Goal: Task Accomplishment & Management: Manage account settings

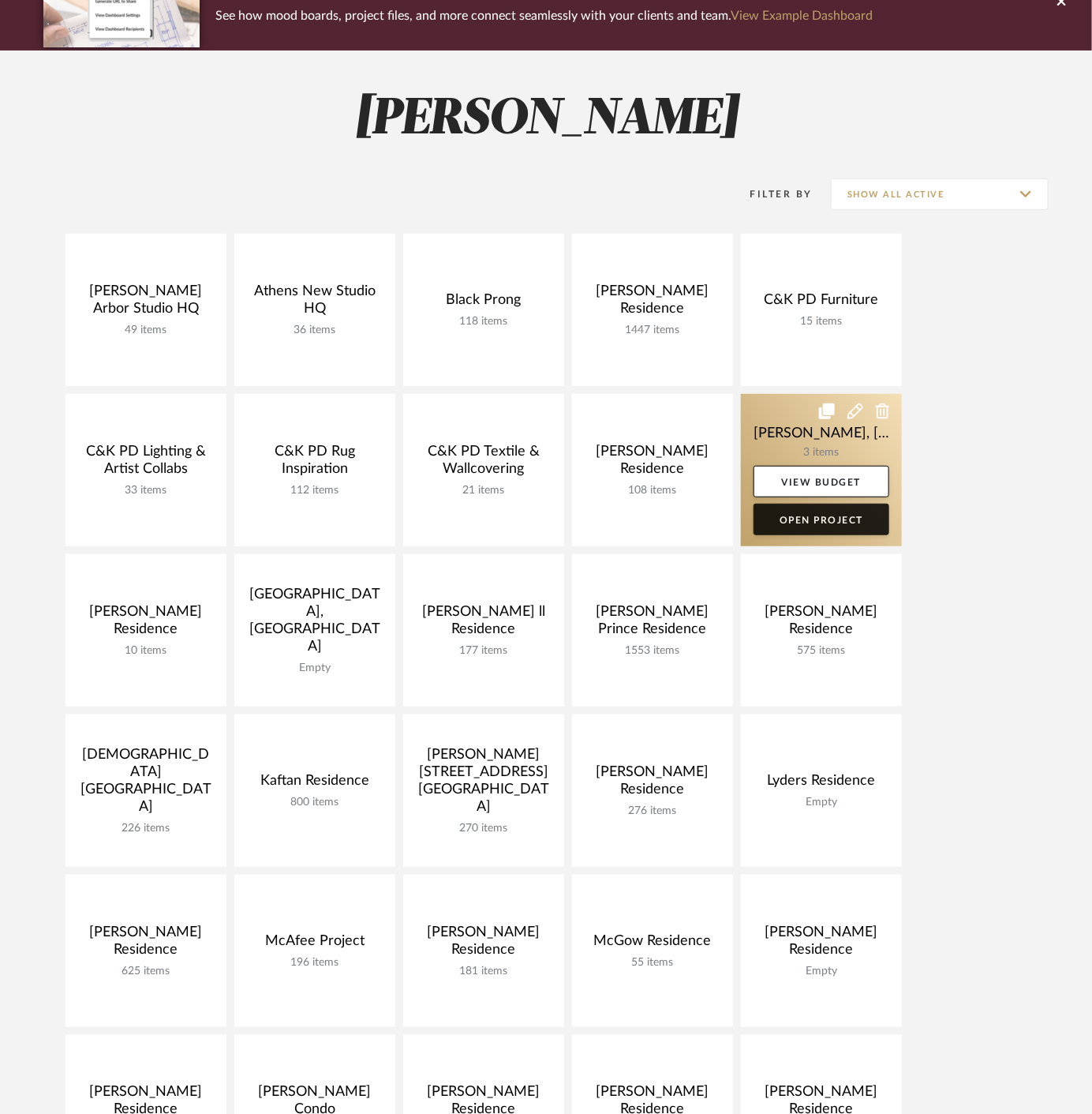
scroll to position [175, 0]
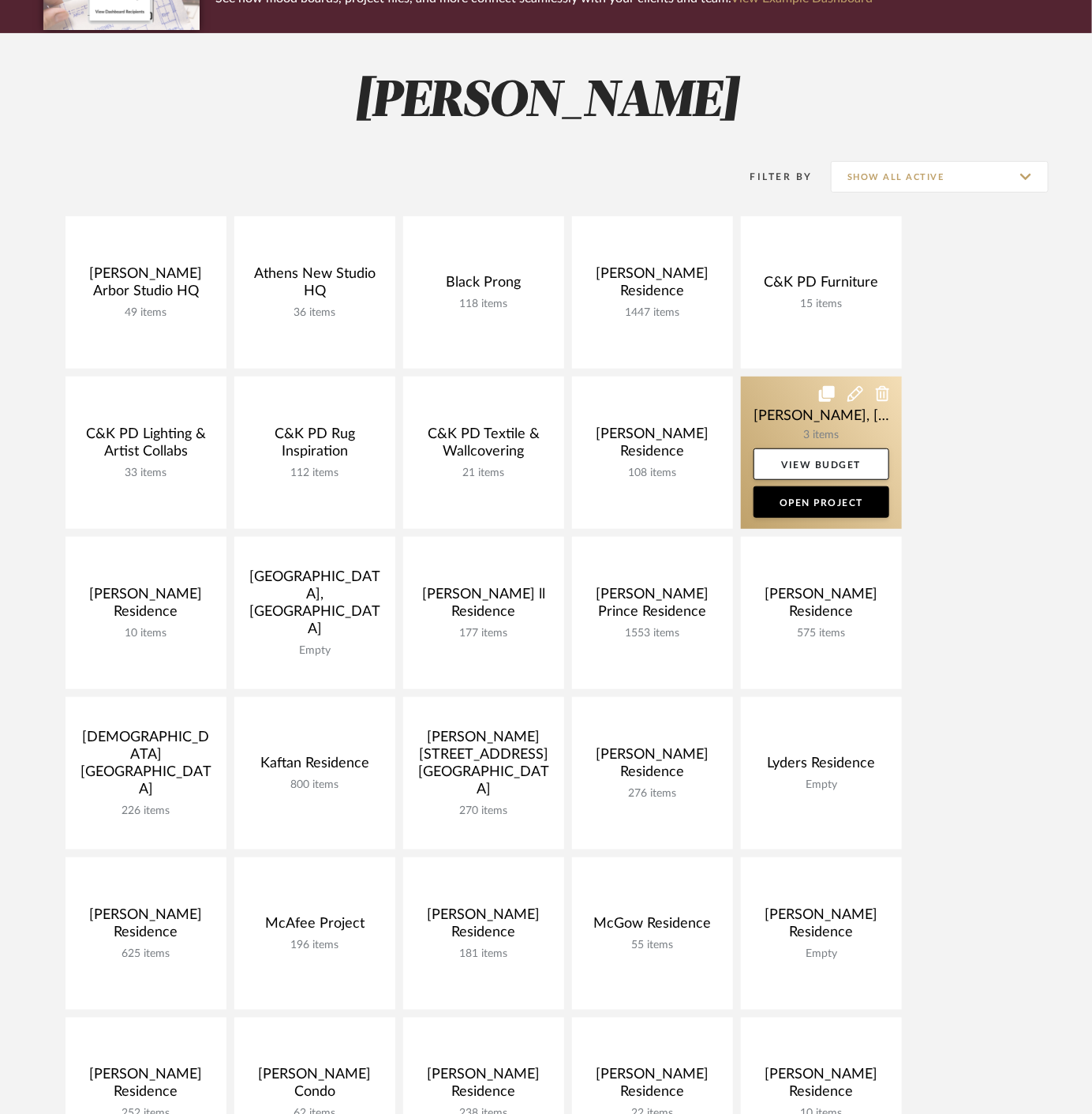
click at [790, 420] on link at bounding box center [822, 452] width 161 height 152
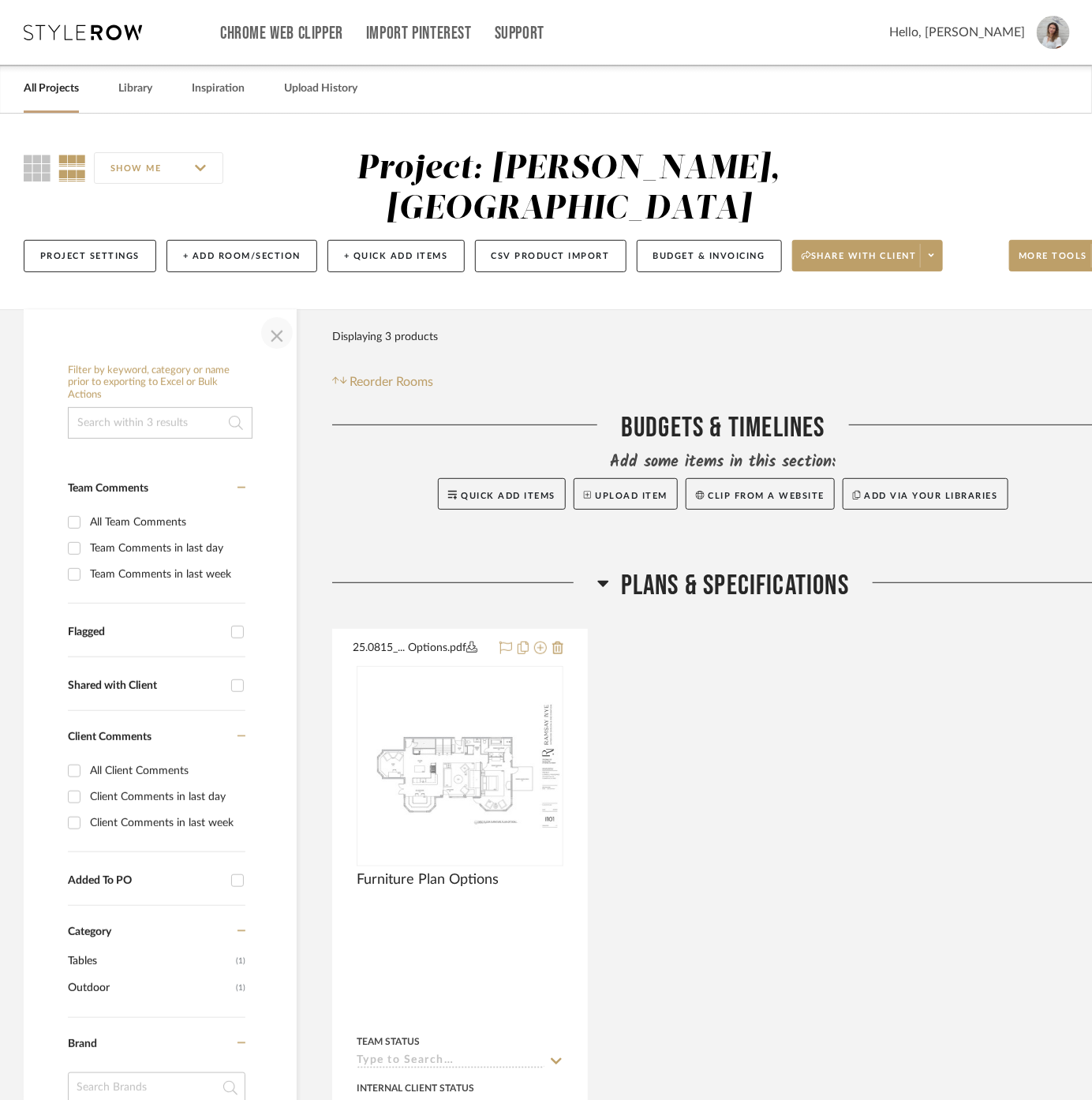
click at [290, 315] on span "button" at bounding box center [277, 333] width 38 height 38
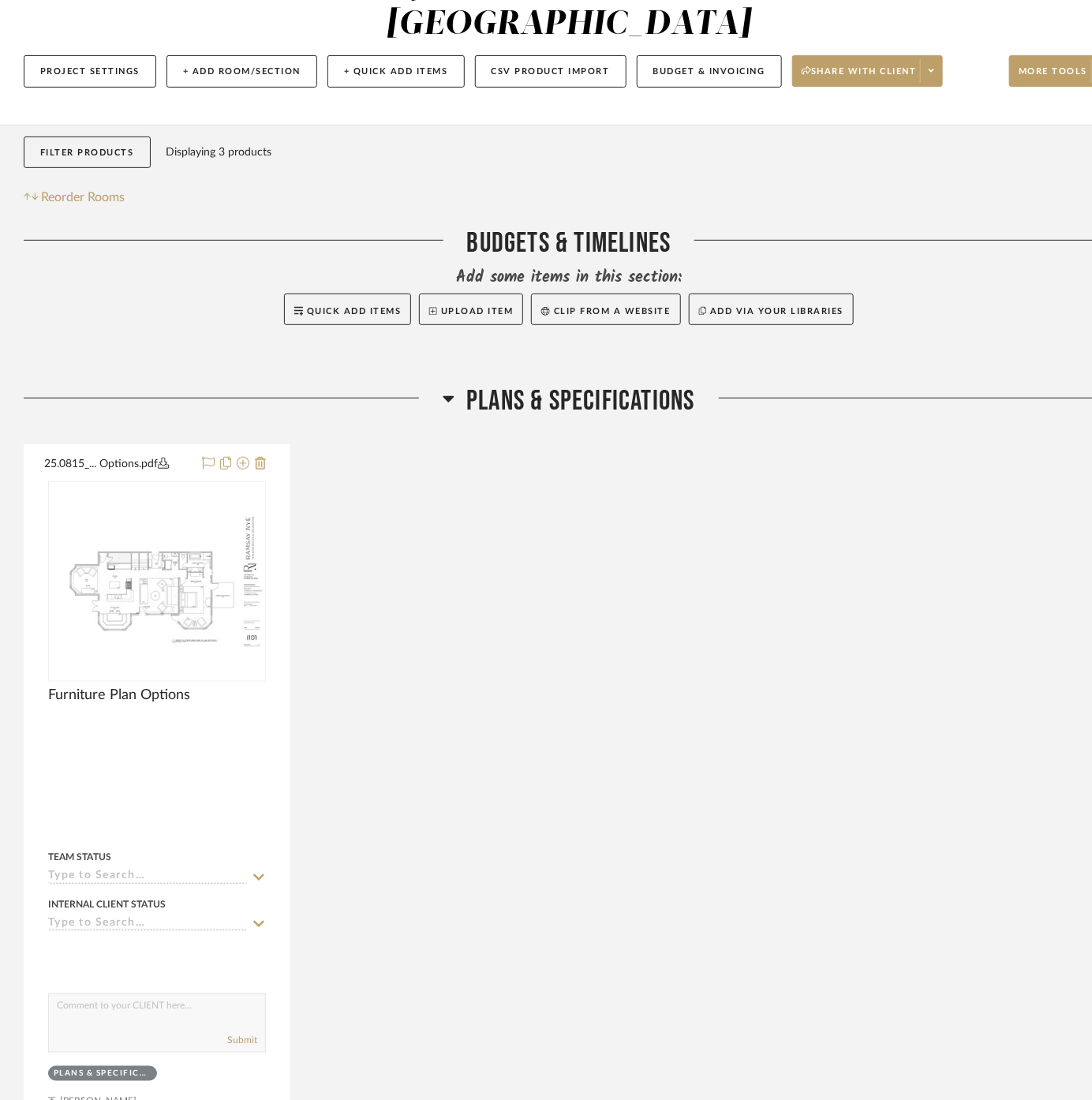
scroll to position [262, 0]
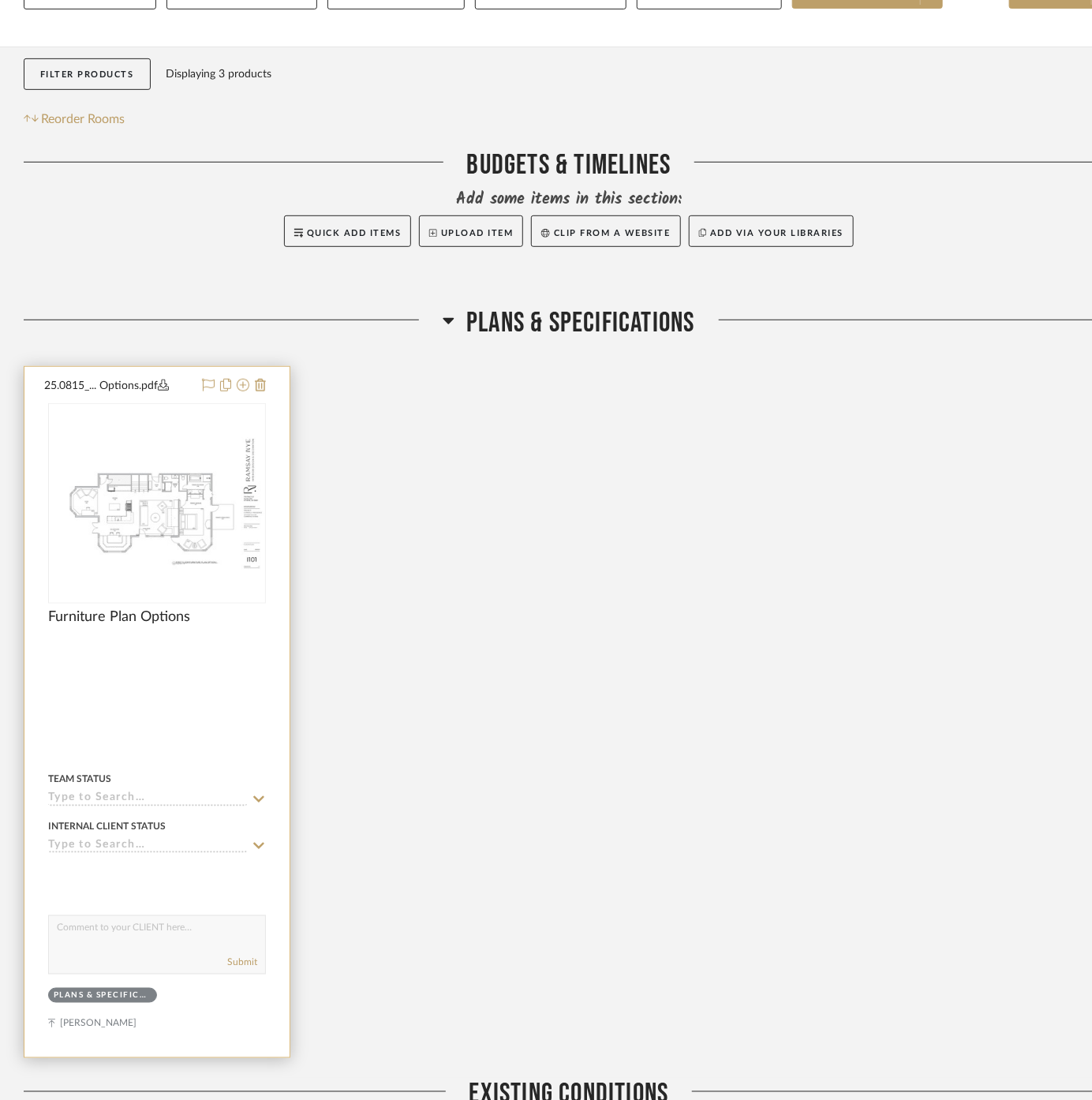
click at [209, 666] on div at bounding box center [157, 712] width 265 height 691
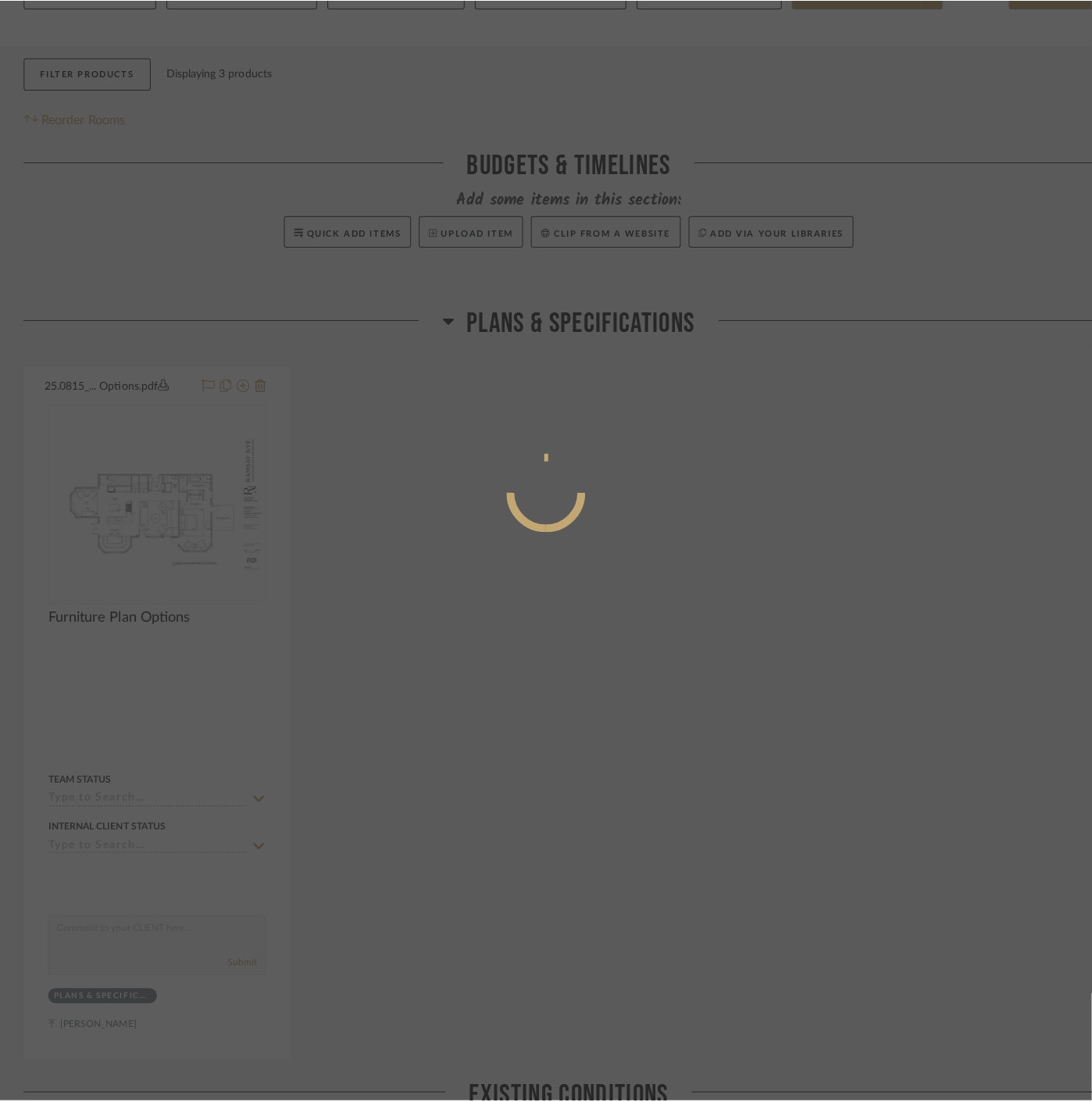
scroll to position [0, 0]
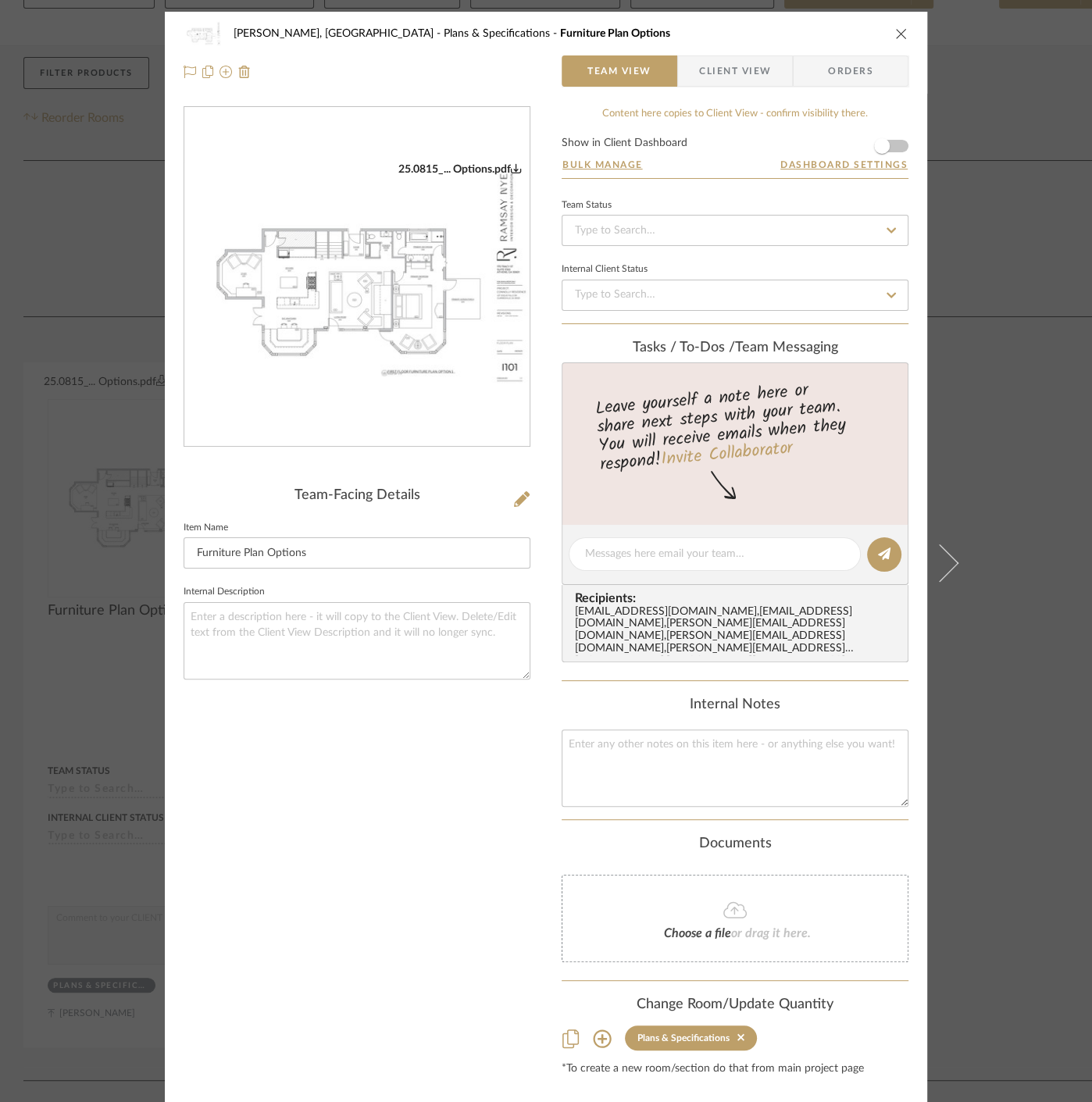
drag, startPoint x: 1062, startPoint y: 454, endPoint x: 1041, endPoint y: 450, distance: 21.4
click at [1062, 456] on div "[PERSON_NAME], Clarkesville Plans & Specifications Furniture Plan Options Team …" at bounding box center [546, 551] width 1092 height 1102
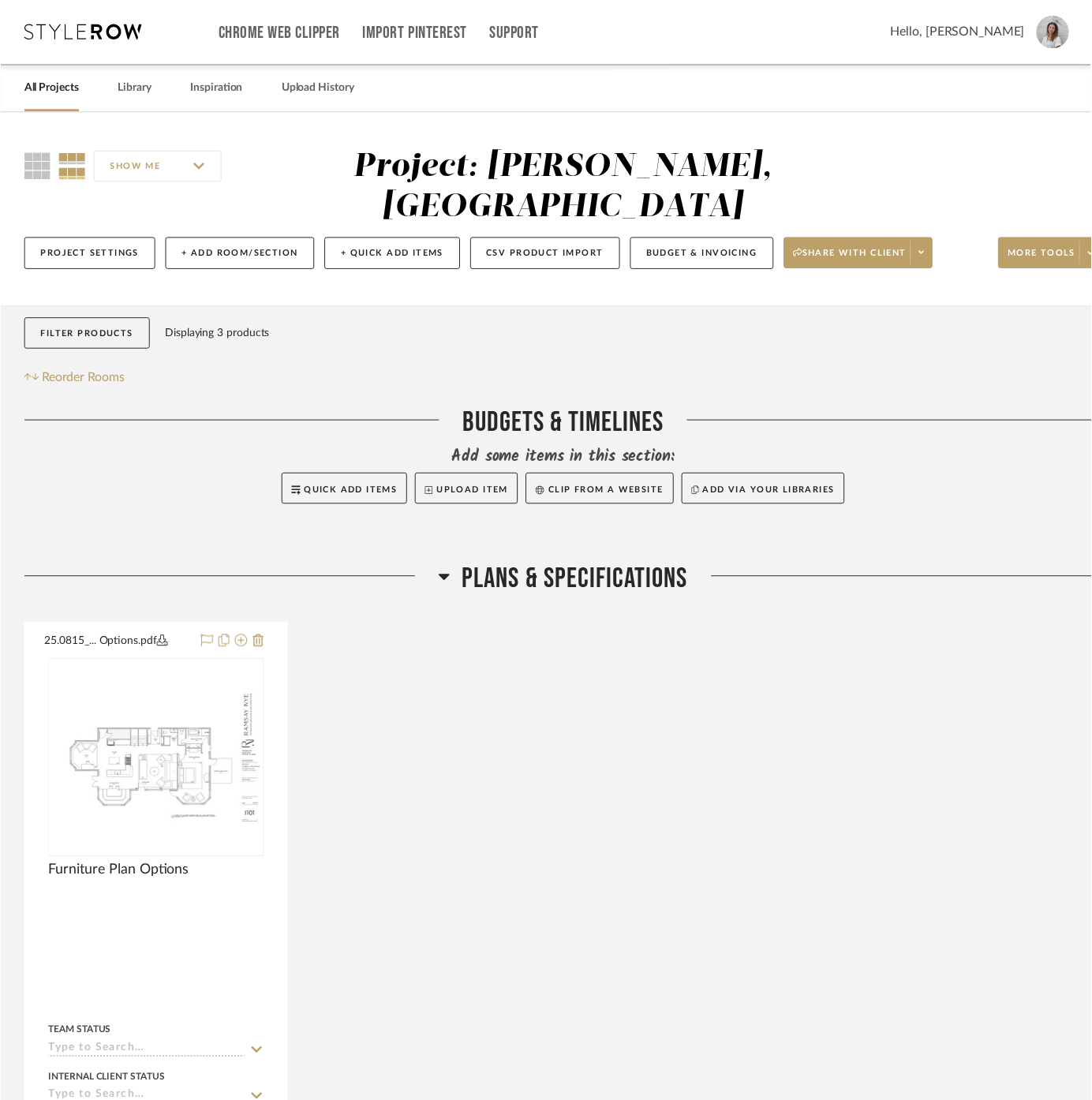
scroll to position [262, 0]
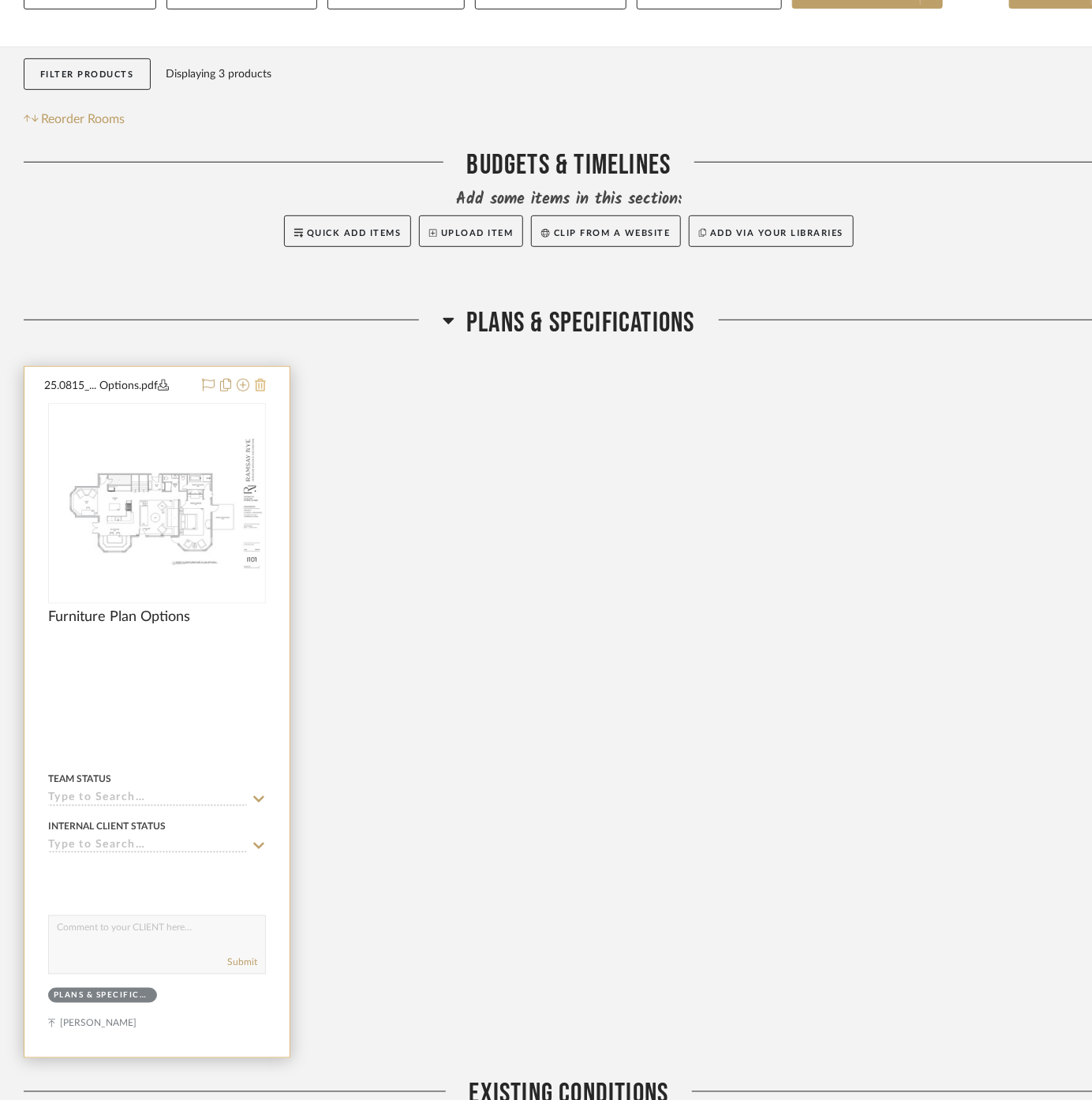
click at [265, 378] on icon at bounding box center [259, 384] width 11 height 13
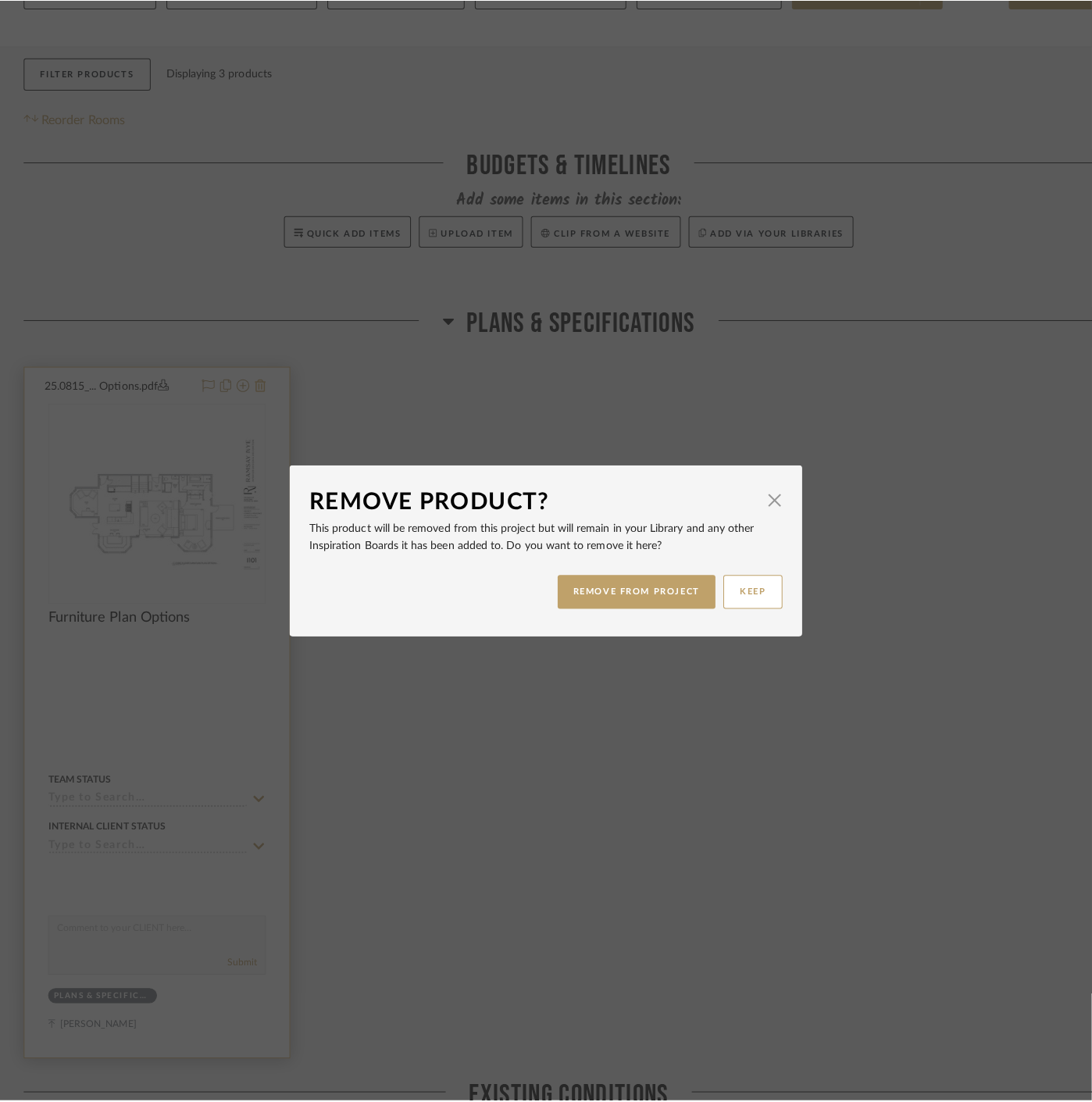
scroll to position [0, 0]
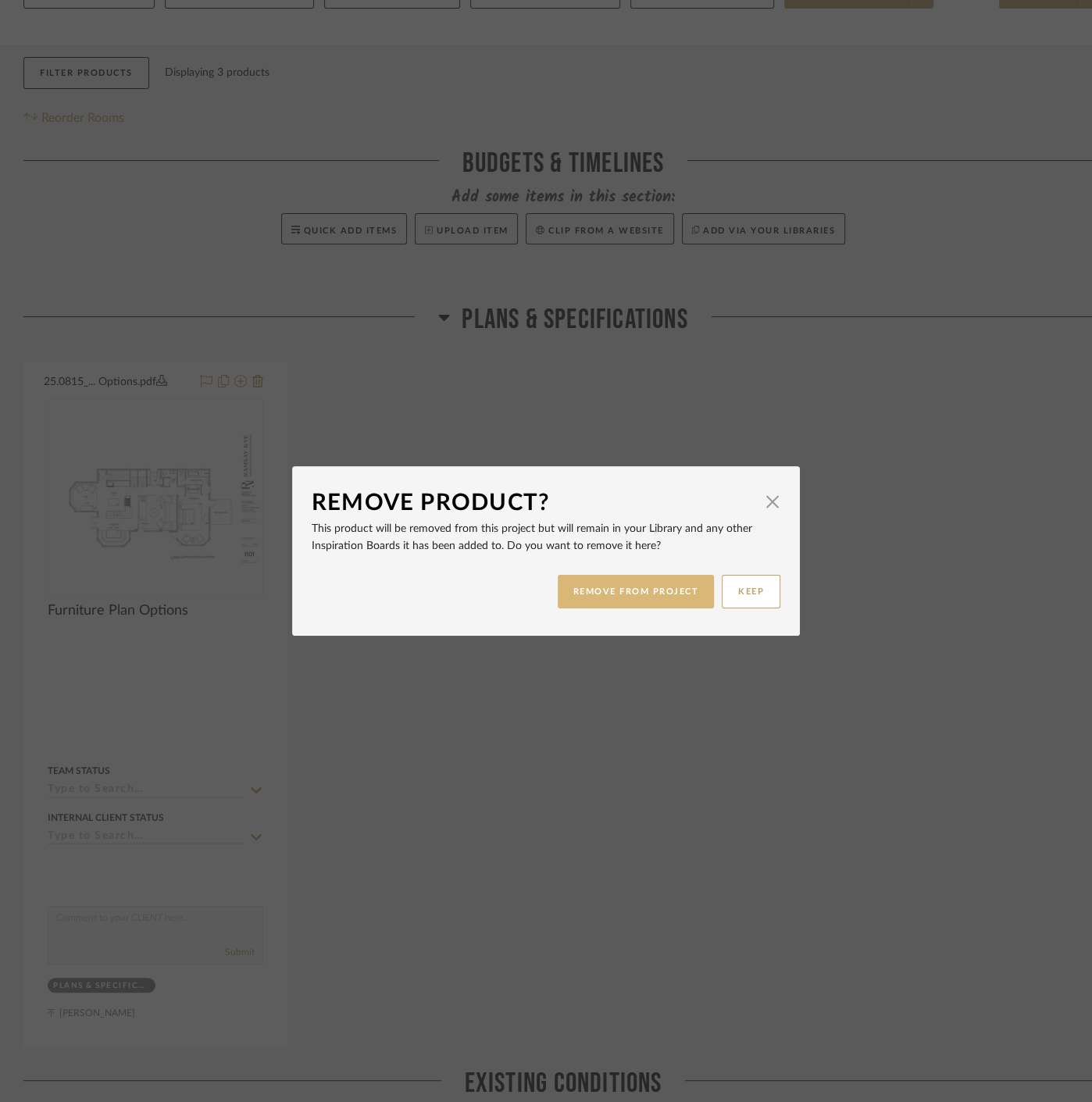
click at [616, 586] on button "REMOVE FROM PROJECT" at bounding box center [635, 591] width 157 height 34
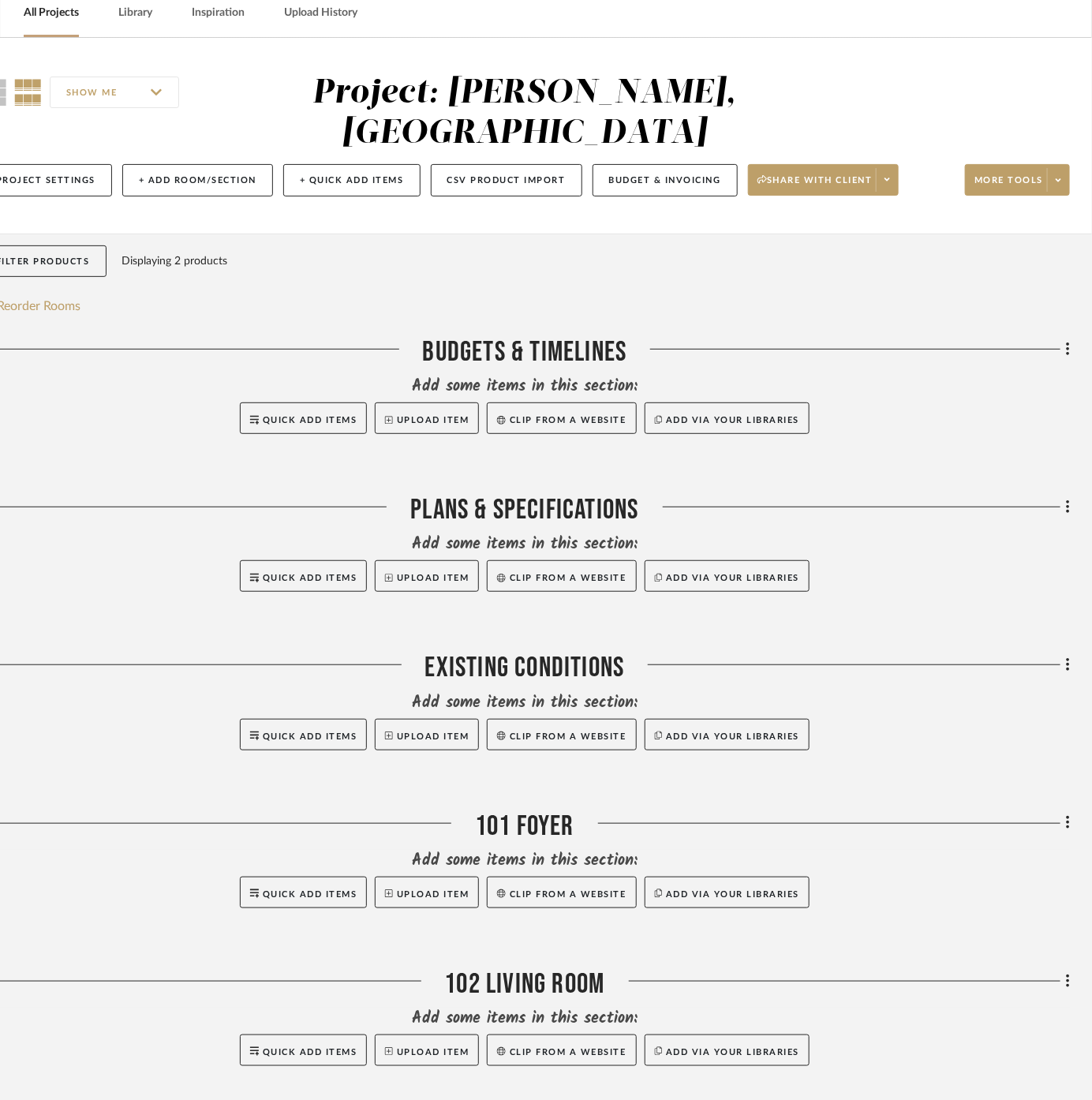
scroll to position [175, 73]
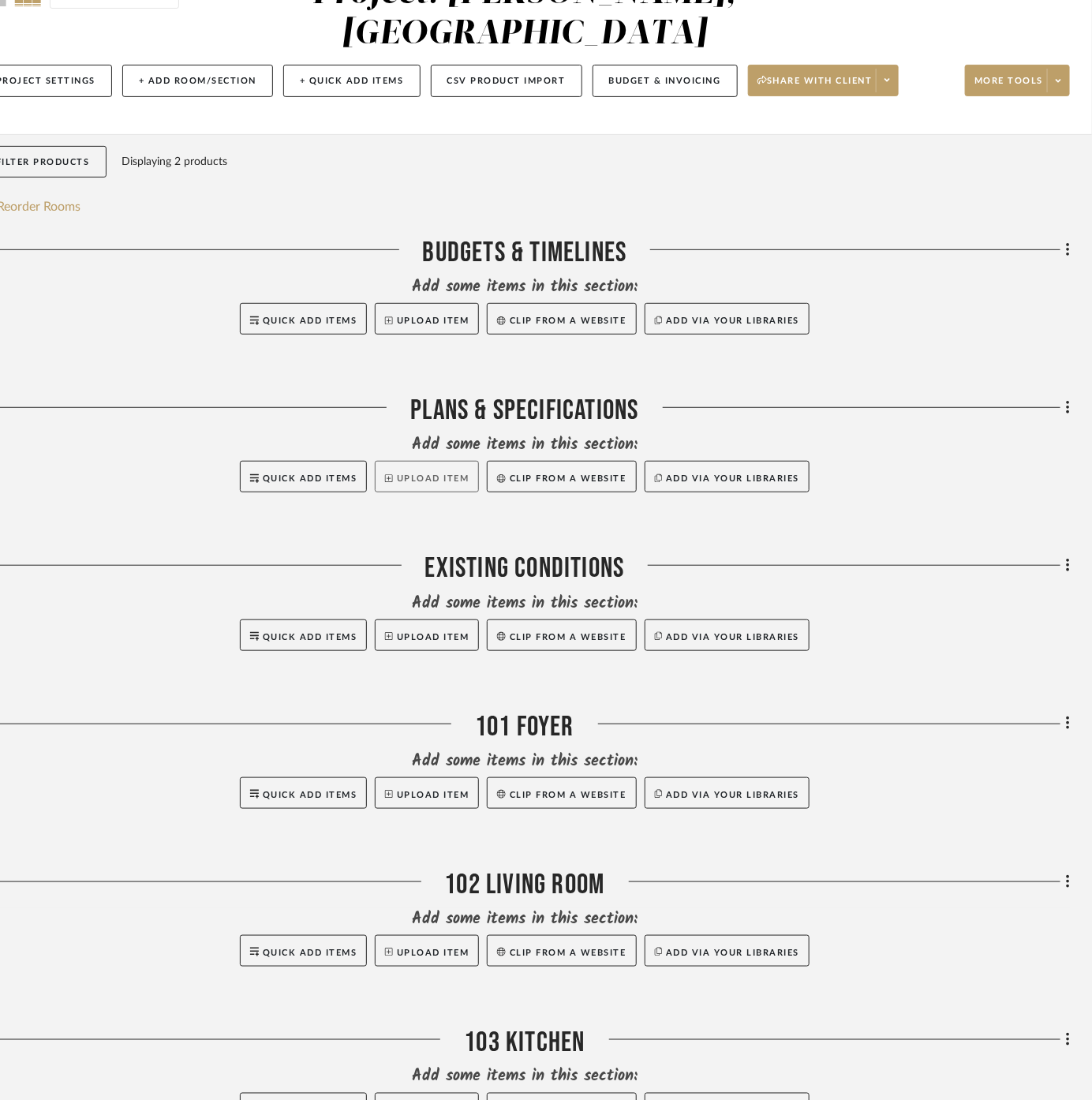
click at [401, 461] on button "Upload Item" at bounding box center [427, 477] width 104 height 31
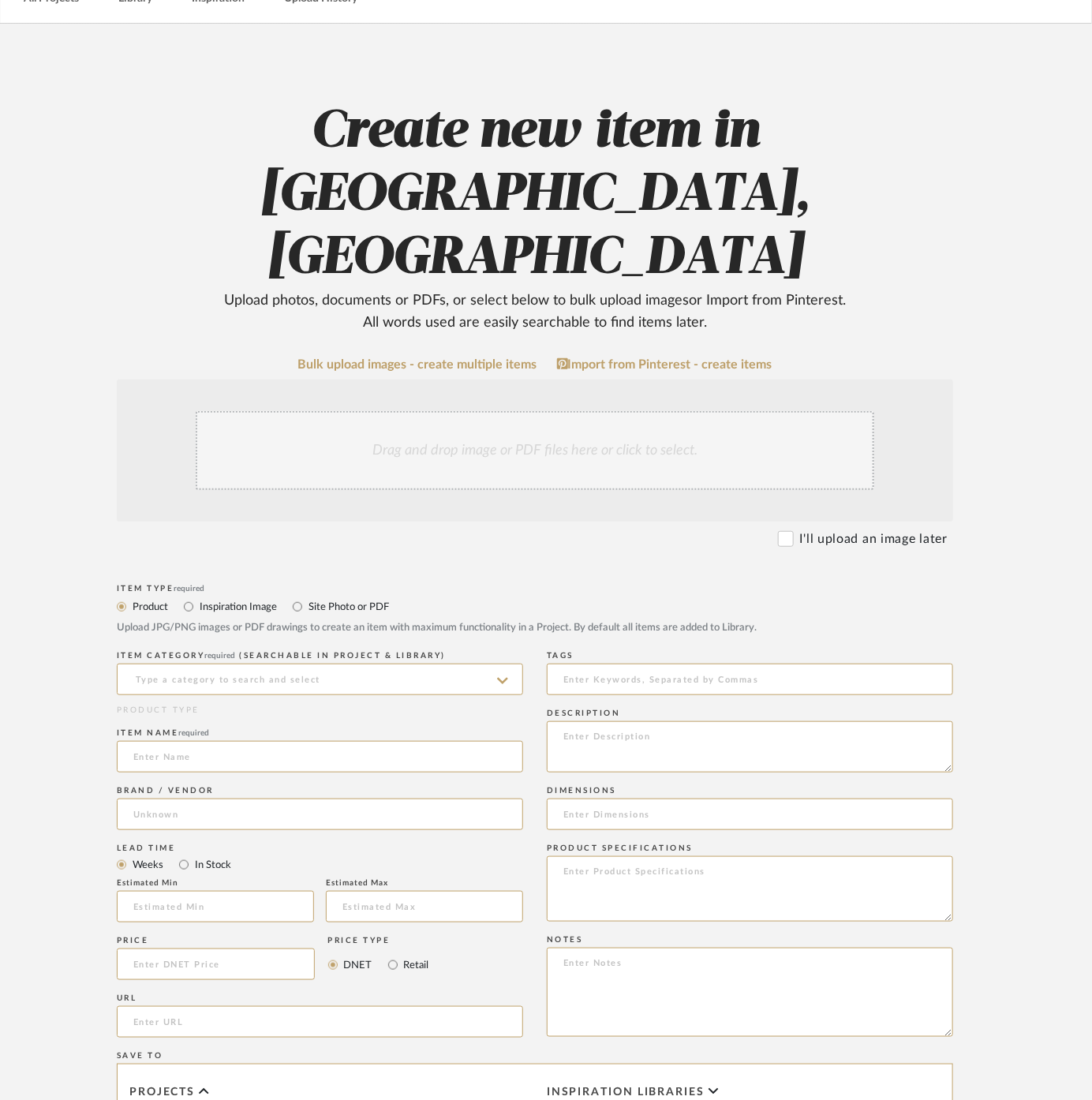
scroll to position [175, 33]
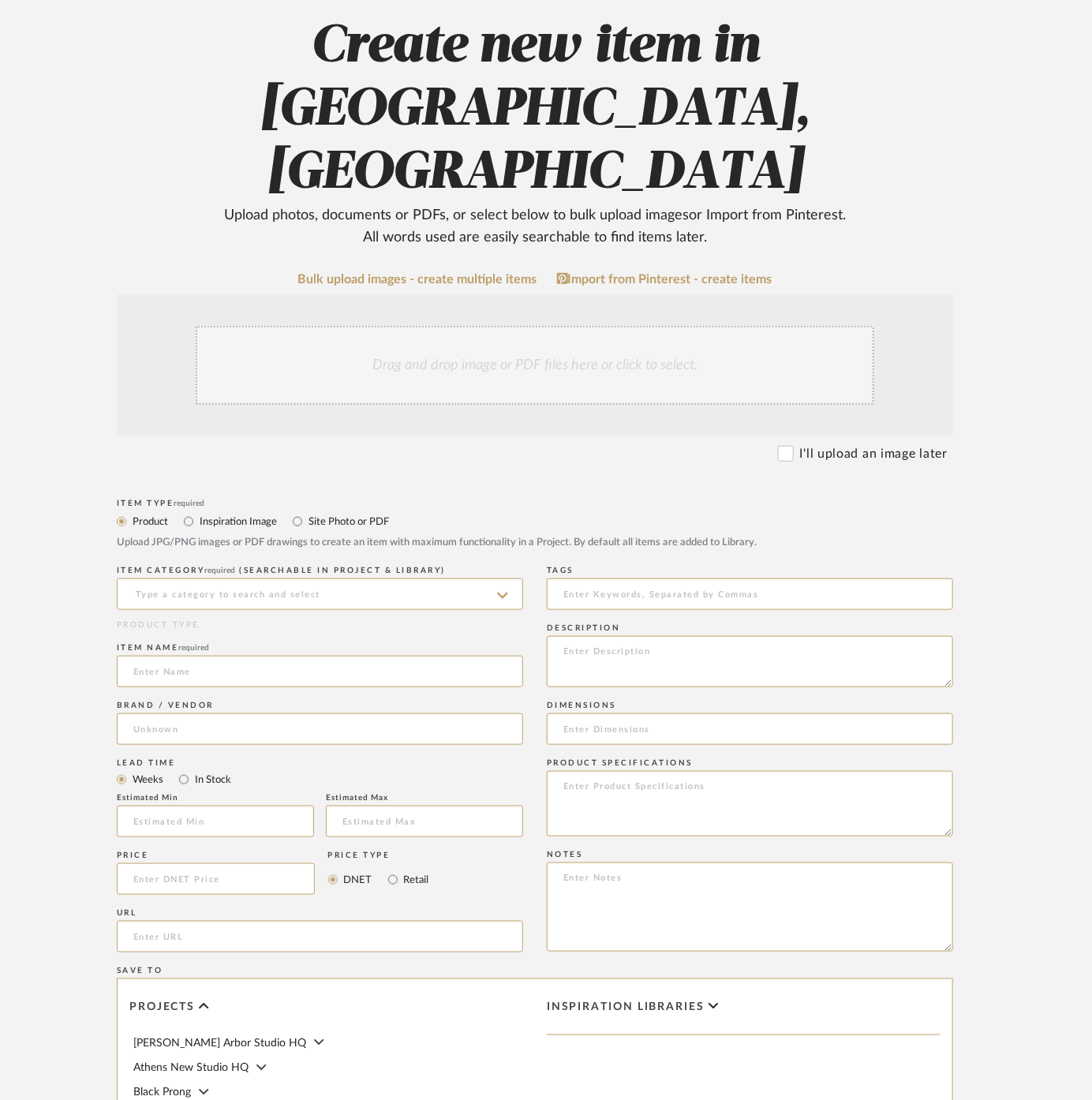
click at [338, 513] on label "Site Photo or PDF" at bounding box center [348, 522] width 83 height 18
click at [307, 512] on input "Site Photo or PDF" at bounding box center [297, 521] width 19 height 19
radio input "true"
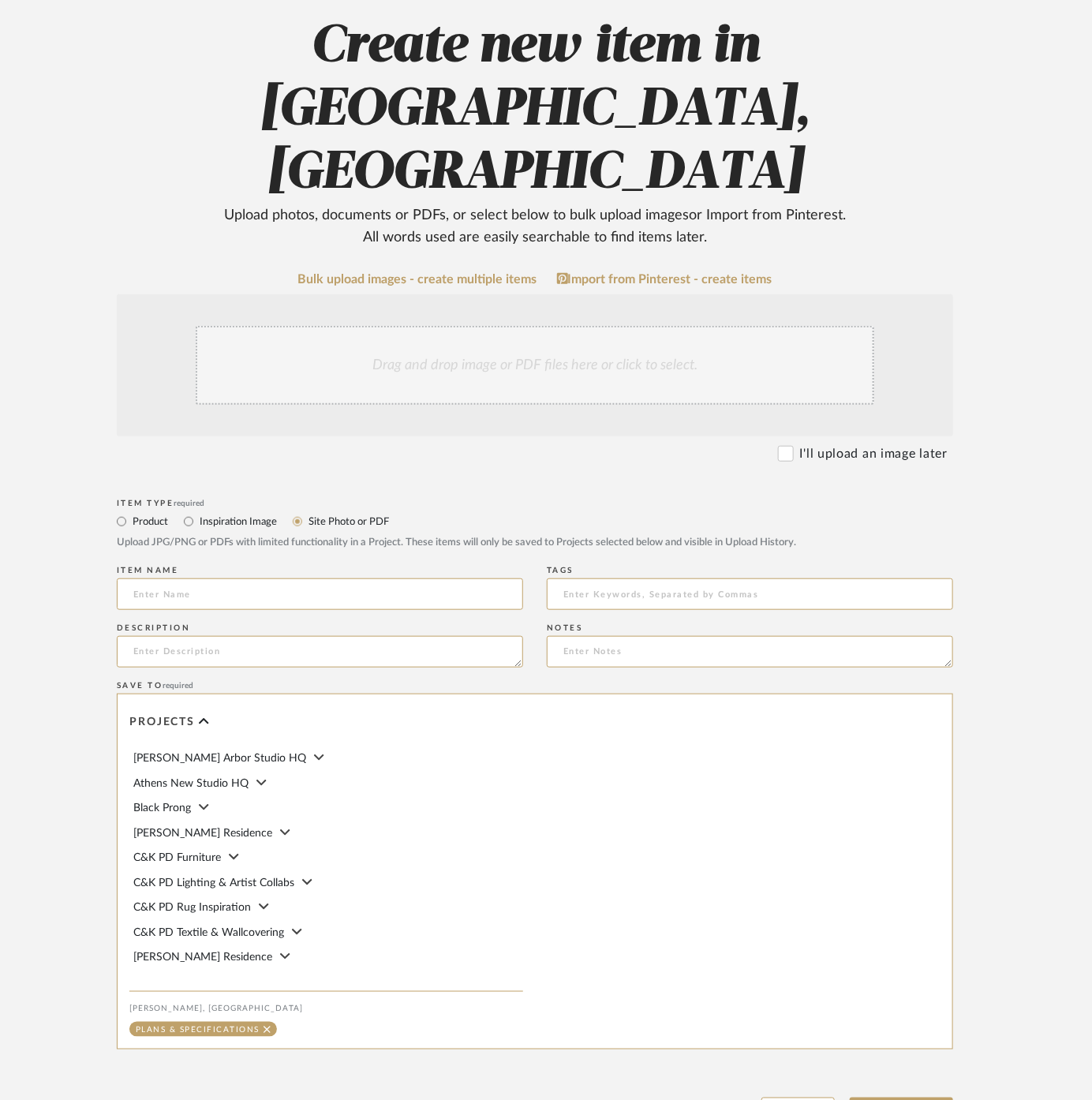
click at [406, 326] on div "Drag and drop image or PDF files here or click to select." at bounding box center [535, 366] width 679 height 79
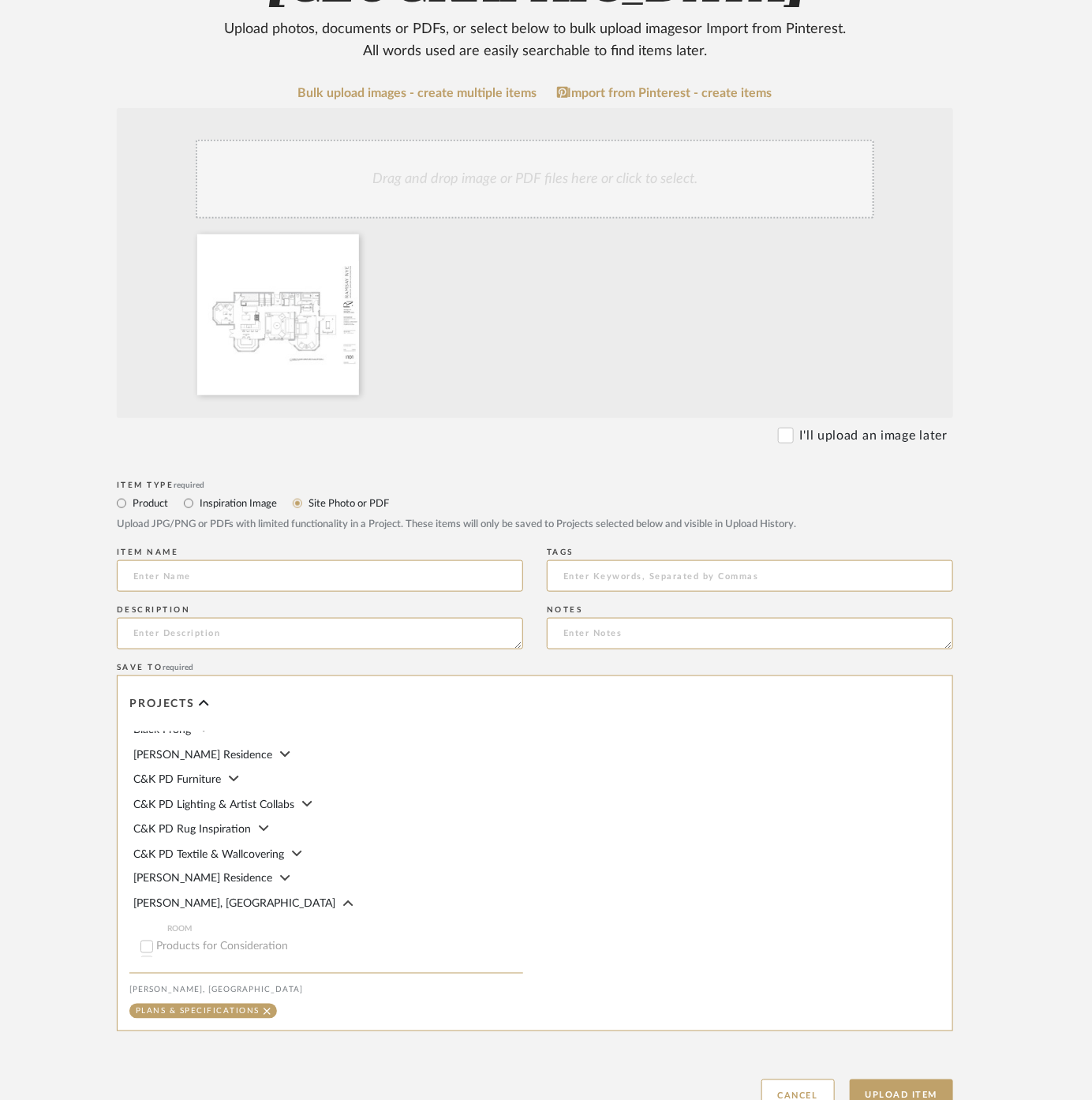
scroll to position [87, 0]
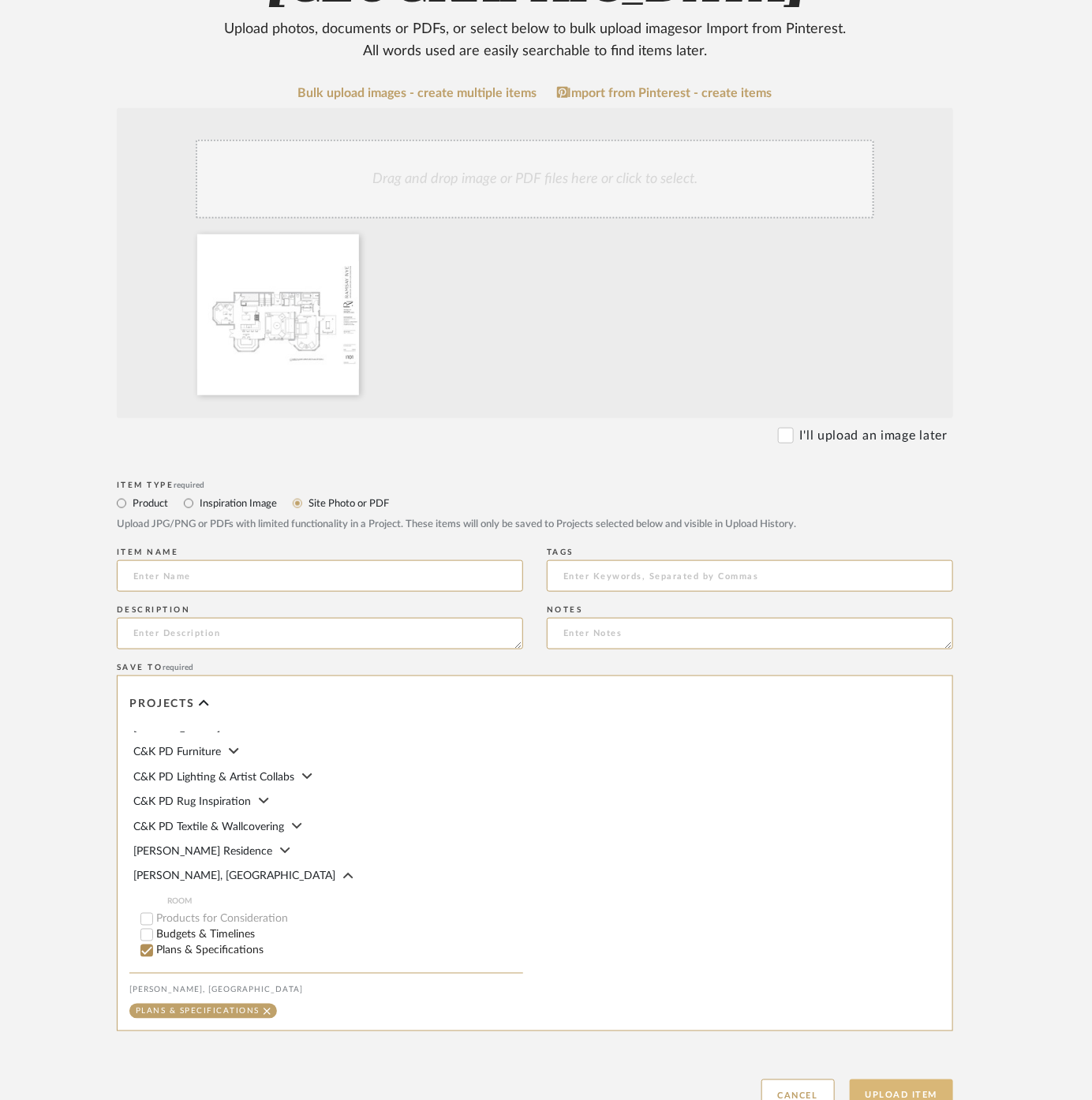
click at [911, 1080] on button "Upload Item" at bounding box center [902, 1096] width 104 height 32
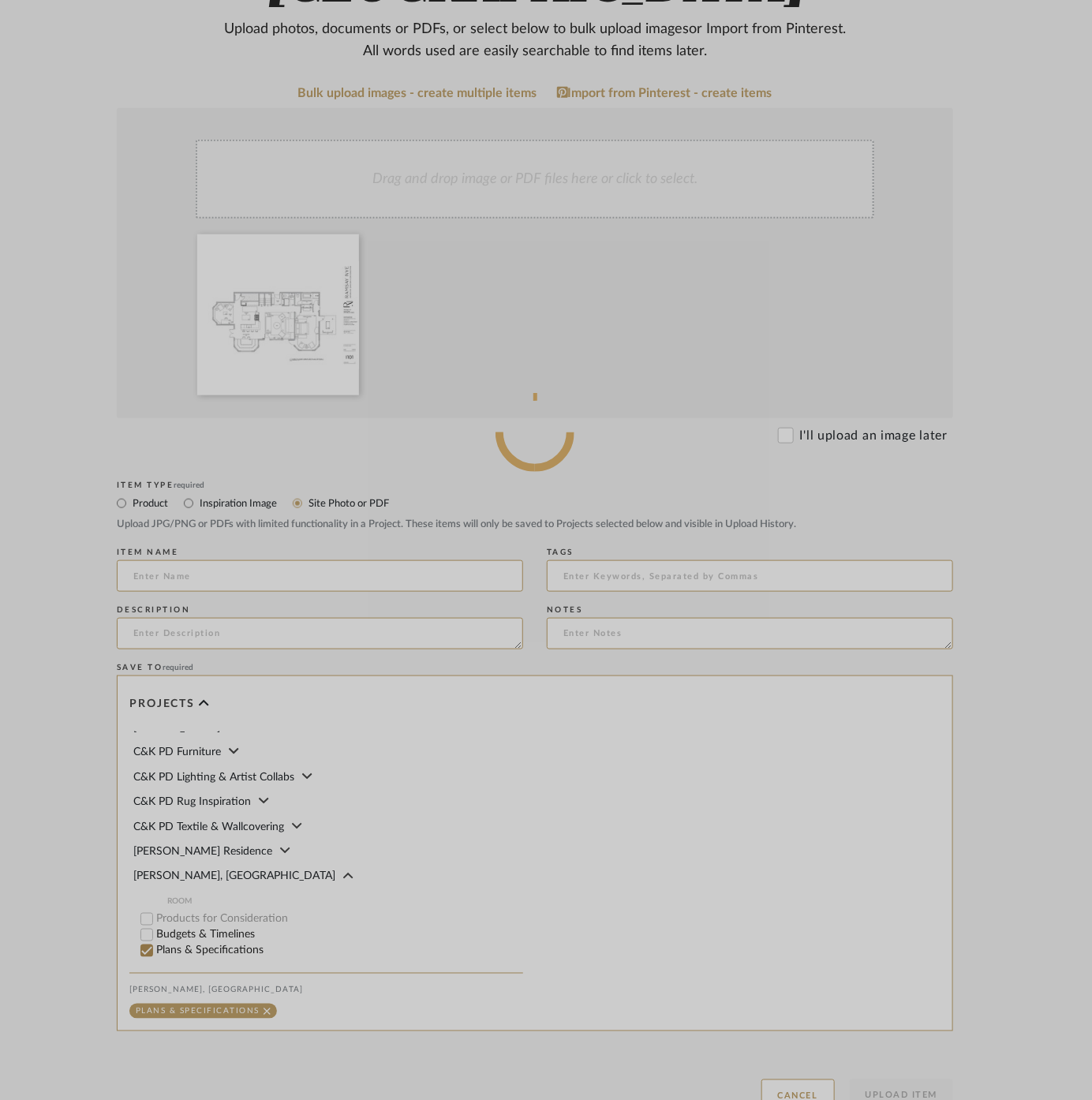
click at [199, 442] on div at bounding box center [535, 432] width 1136 height 1588
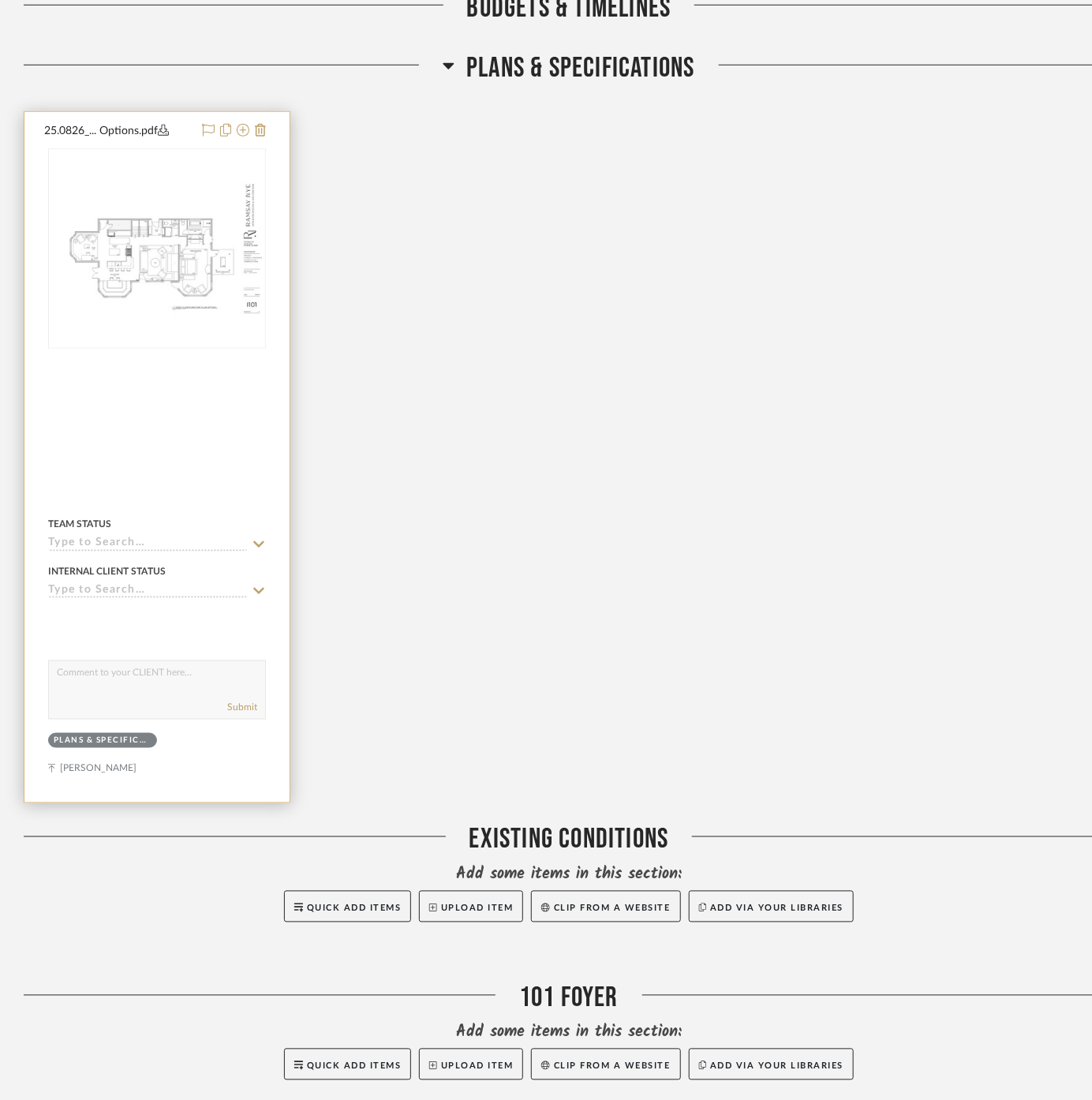
scroll to position [528, 0]
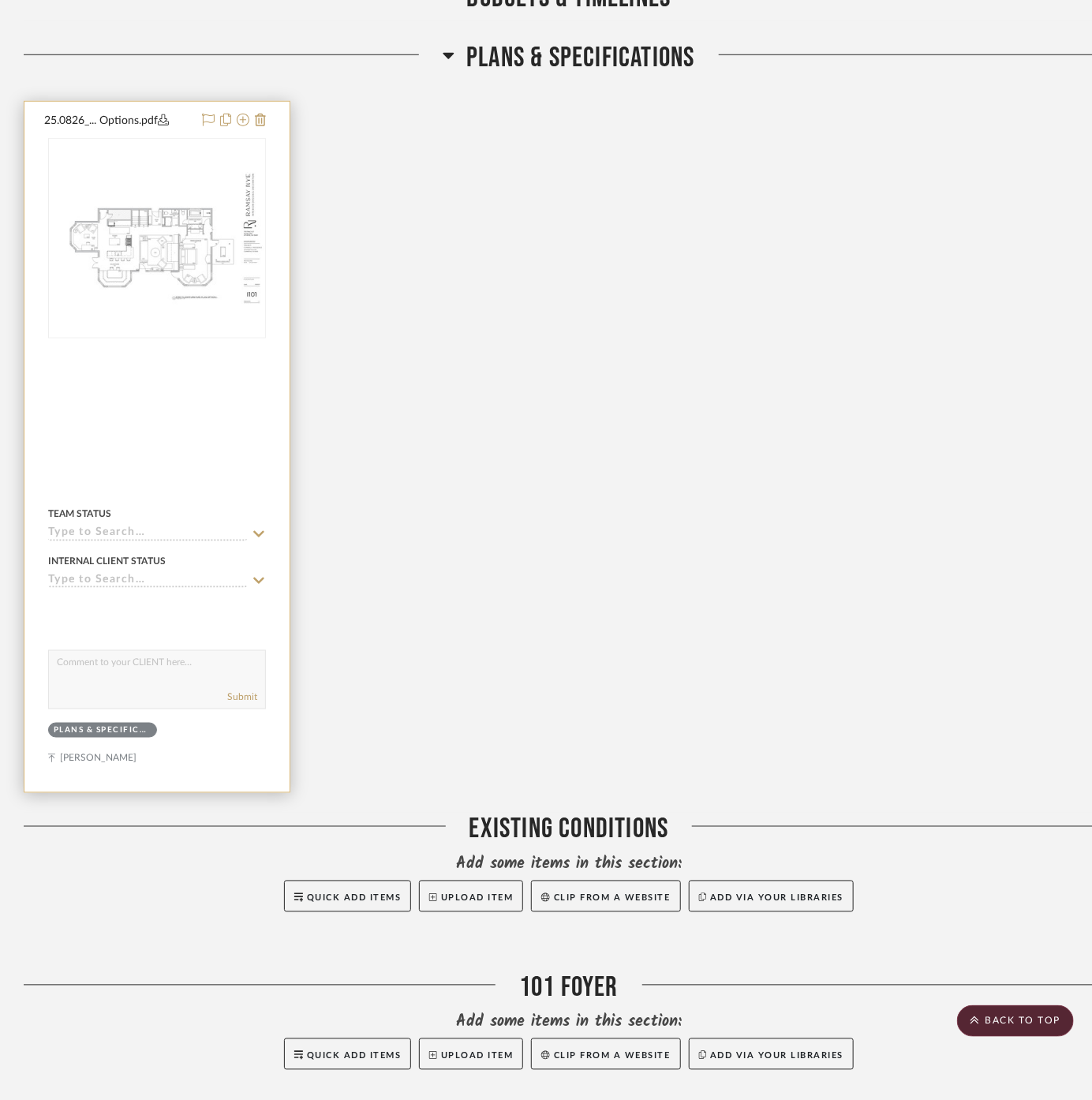
click at [211, 416] on div at bounding box center [157, 447] width 265 height 691
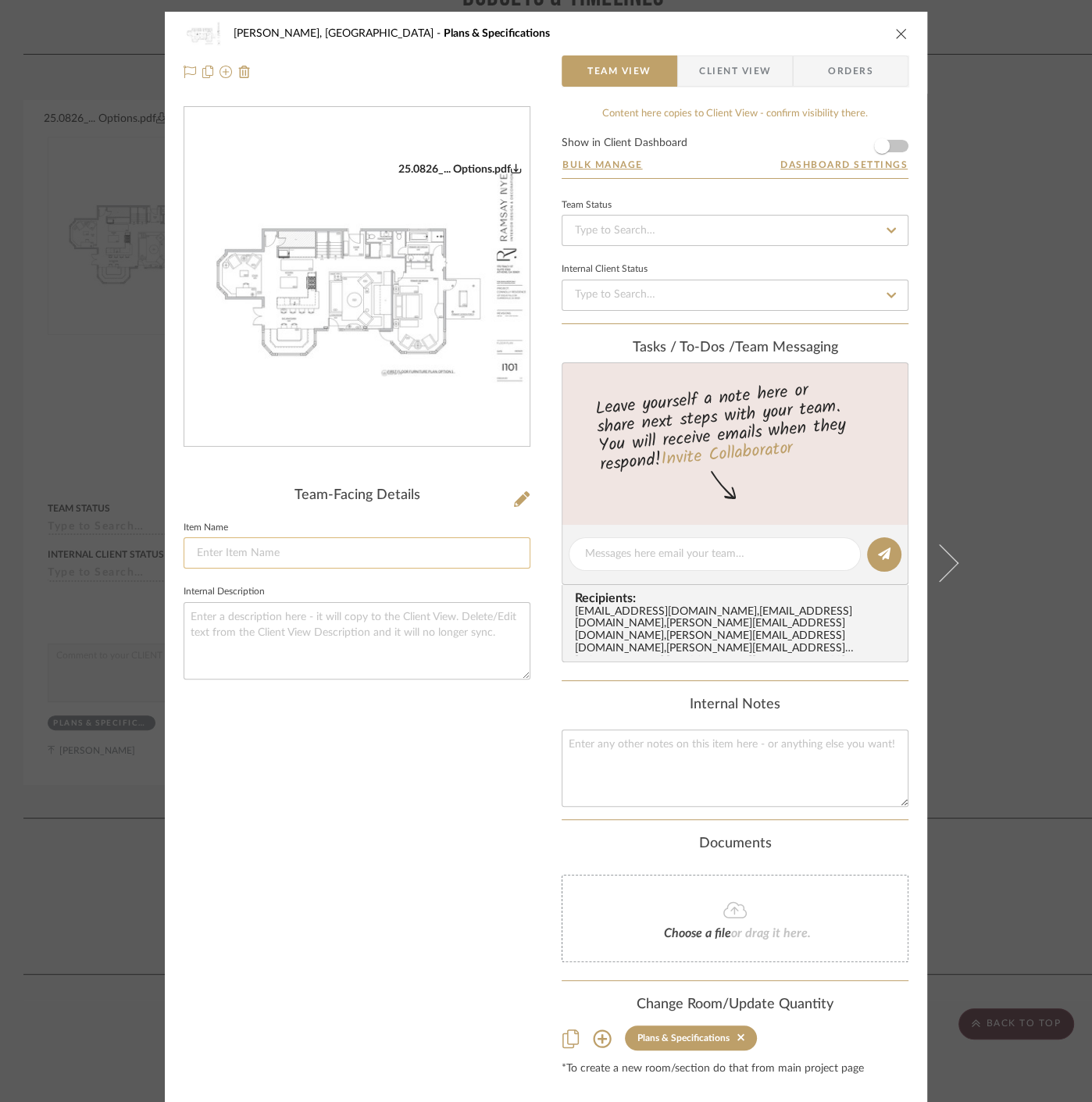
click at [327, 548] on input at bounding box center [357, 552] width 347 height 31
type input "Furniture Plan Options"
click at [285, 739] on div "25.0826_... Options.pdf Team-Facing Details Item Name Furniture Plan Options In…" at bounding box center [357, 590] width 347 height 970
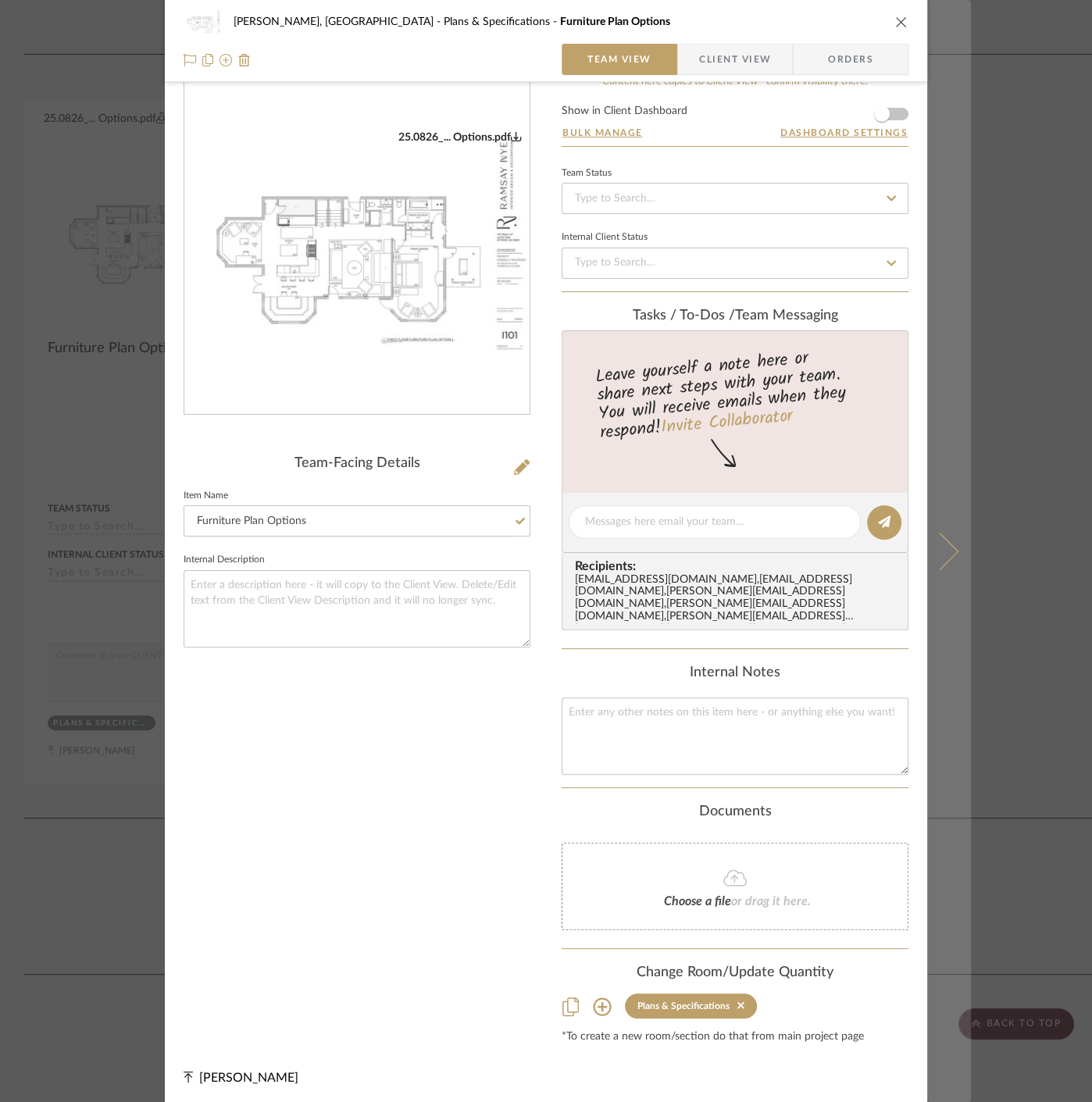
click at [956, 686] on button at bounding box center [948, 551] width 44 height 1102
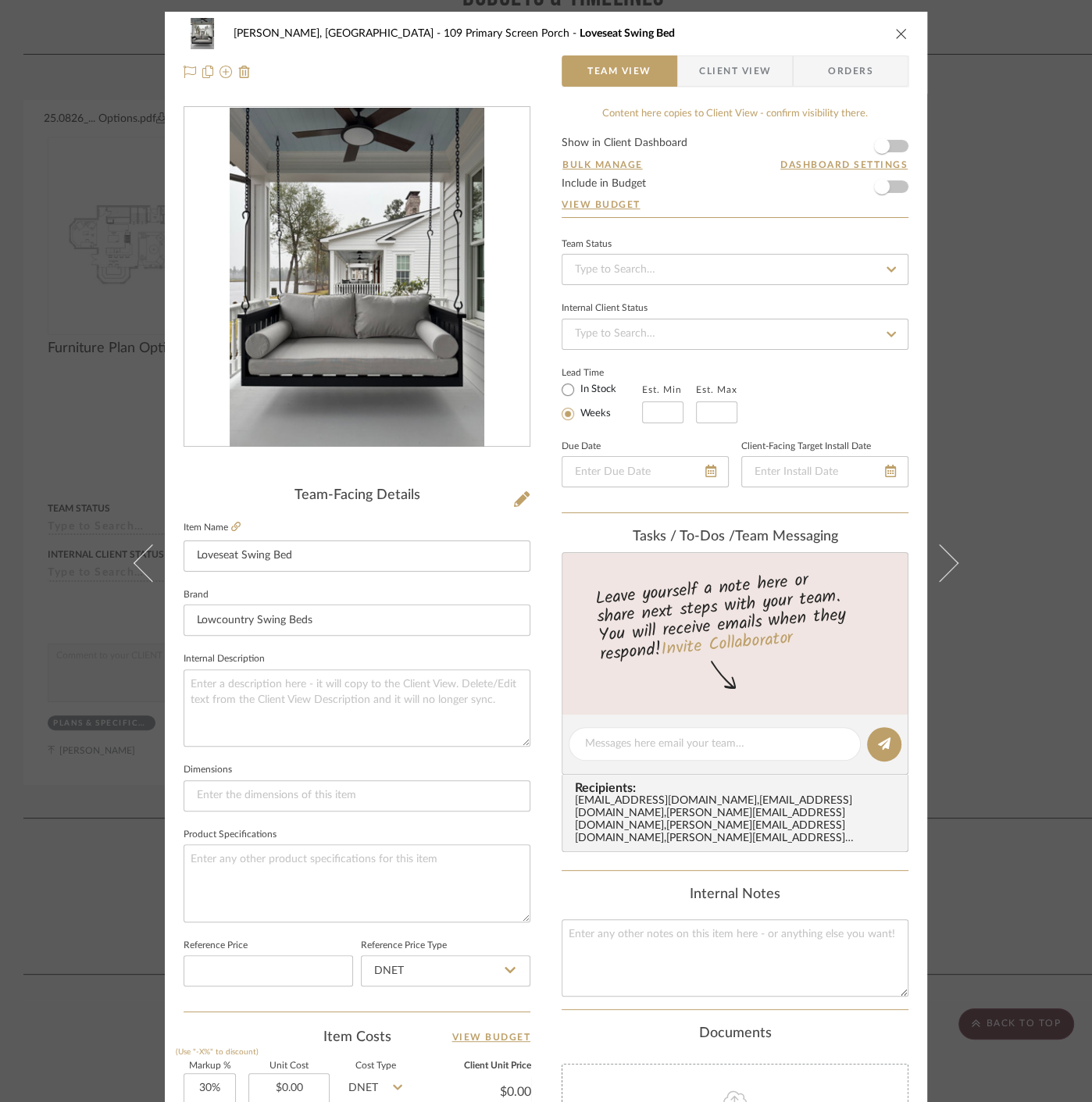
click at [1007, 644] on div "[PERSON_NAME], [GEOGRAPHIC_DATA] 109 Primary Screen Porch Loveseat Swing Bed Te…" at bounding box center [546, 551] width 1092 height 1102
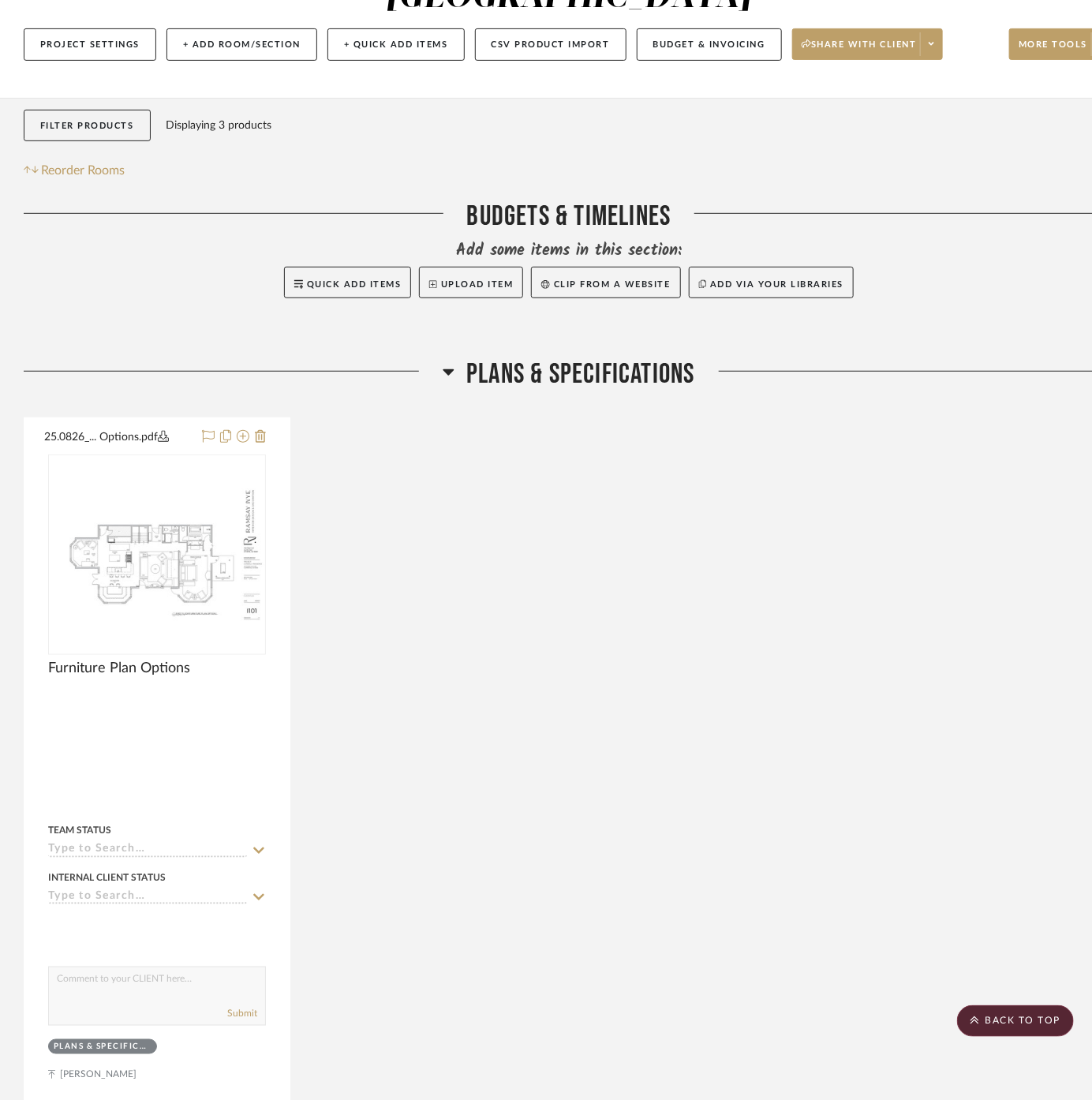
scroll to position [90, 0]
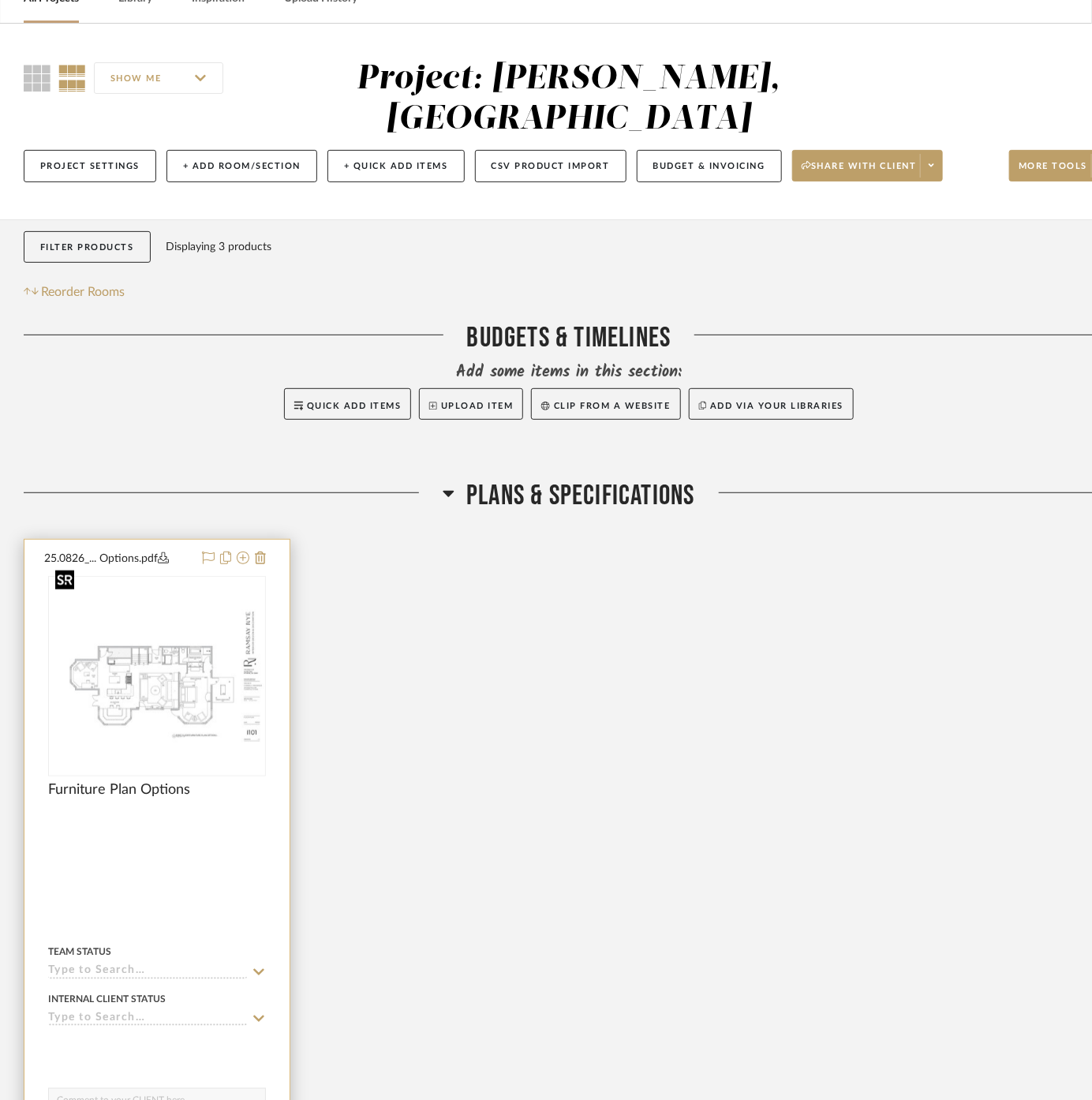
click at [174, 645] on img "0" at bounding box center [157, 676] width 214 height 143
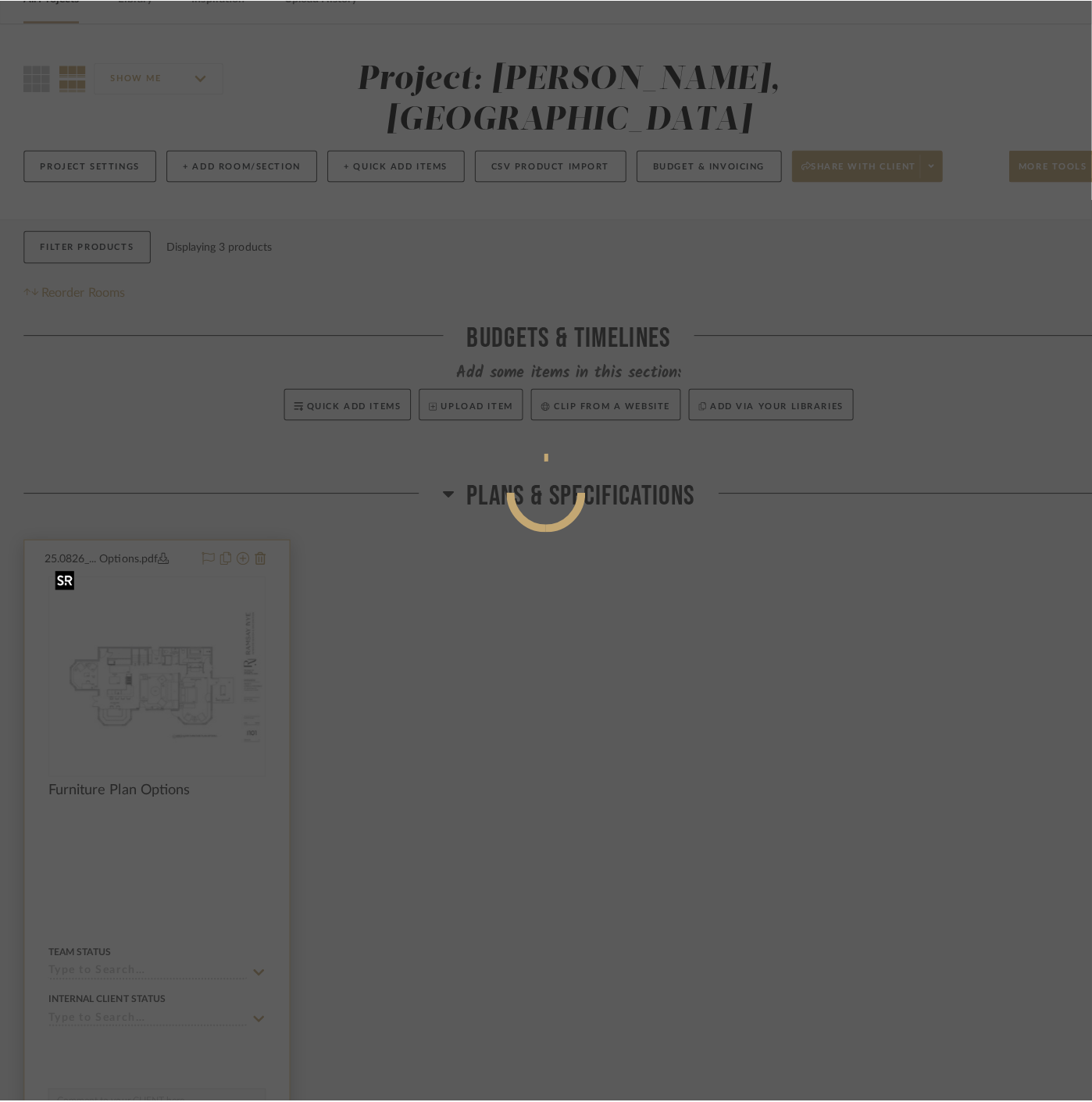
scroll to position [0, 0]
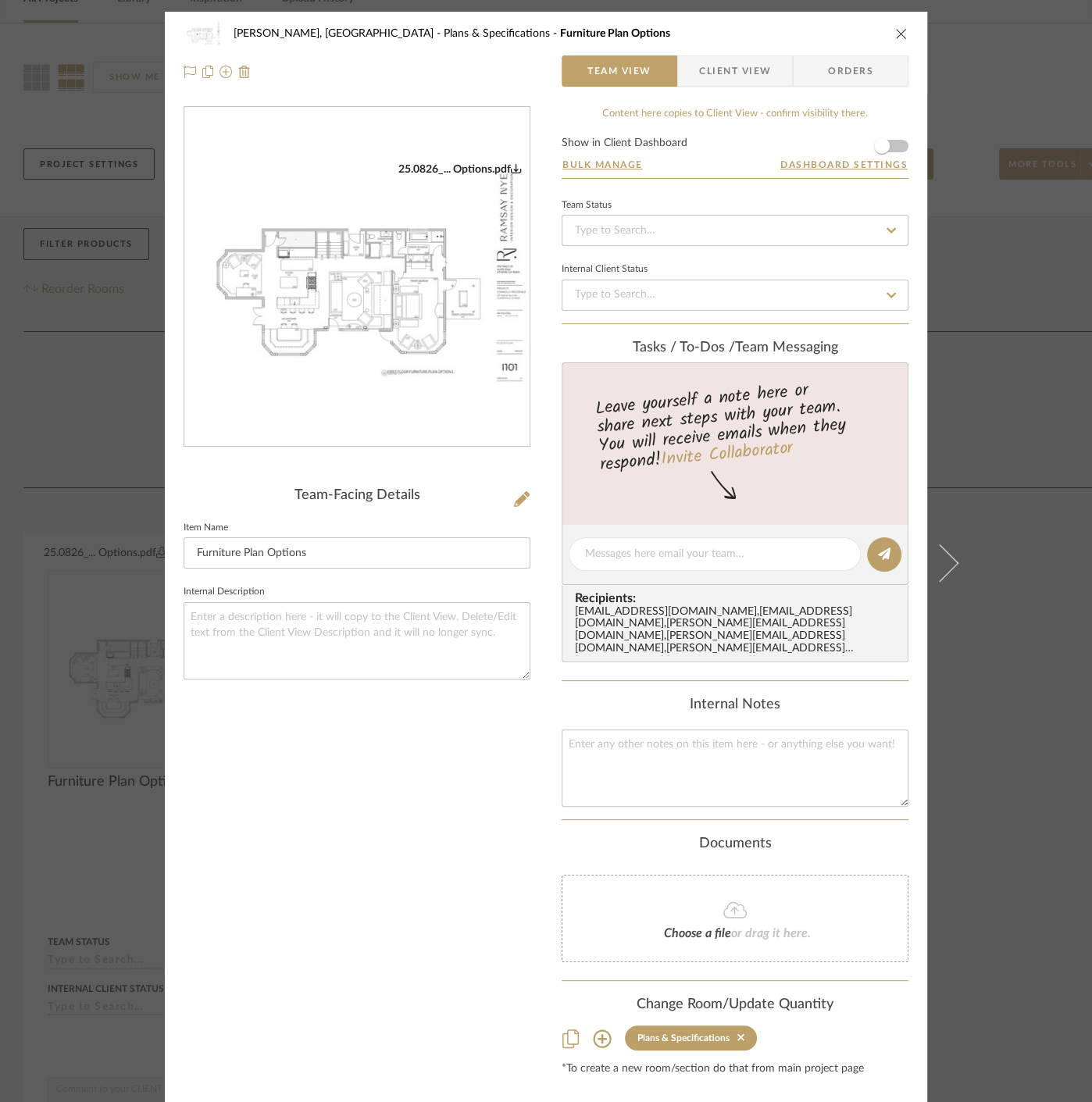
click at [1004, 630] on div "[PERSON_NAME], Clarkesville Plans & Specifications Furniture Plan Options Team …" at bounding box center [546, 551] width 1092 height 1102
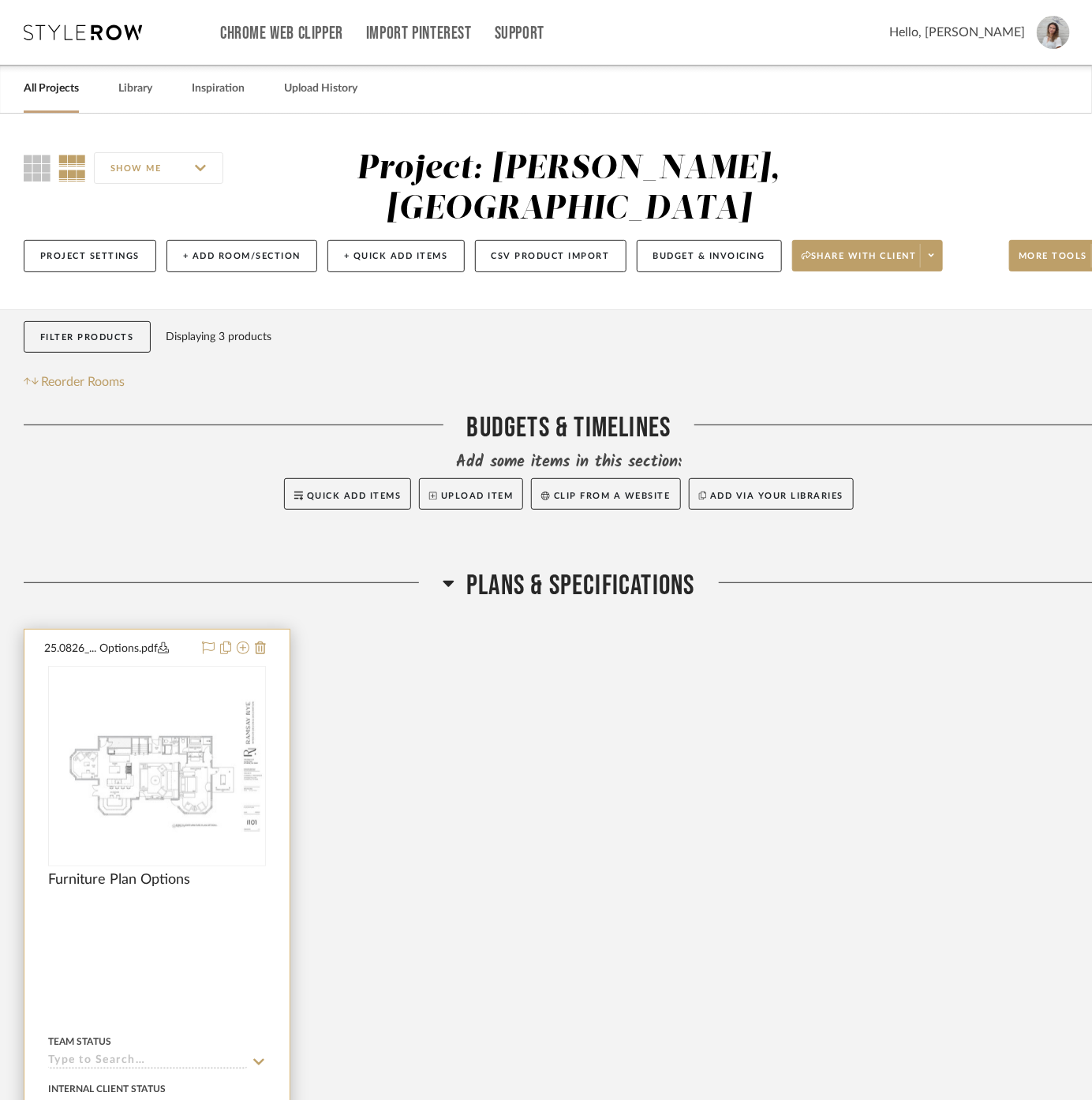
click at [239, 914] on div at bounding box center [157, 975] width 265 height 691
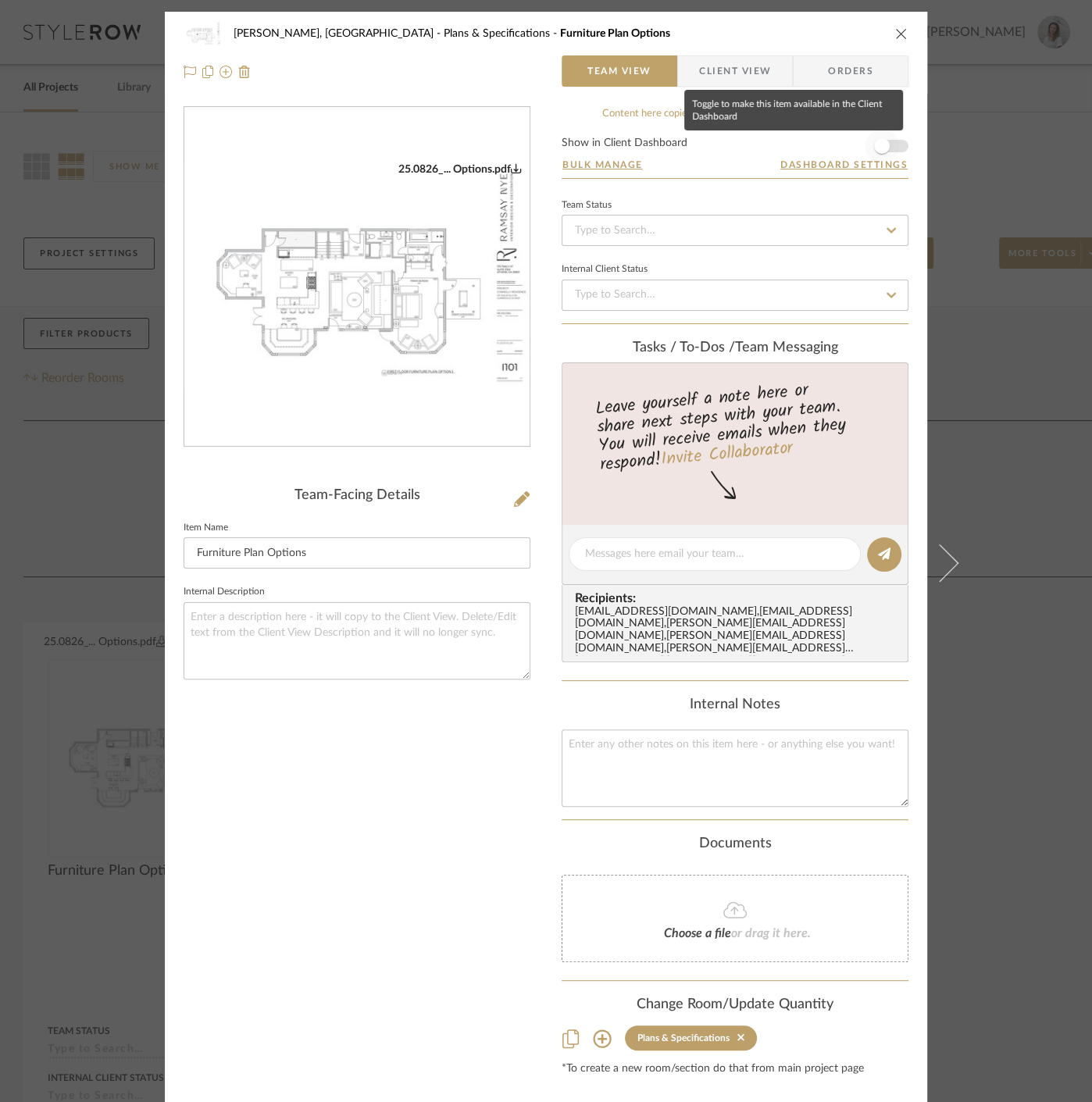
click at [886, 141] on span "button" at bounding box center [881, 145] width 34 height 34
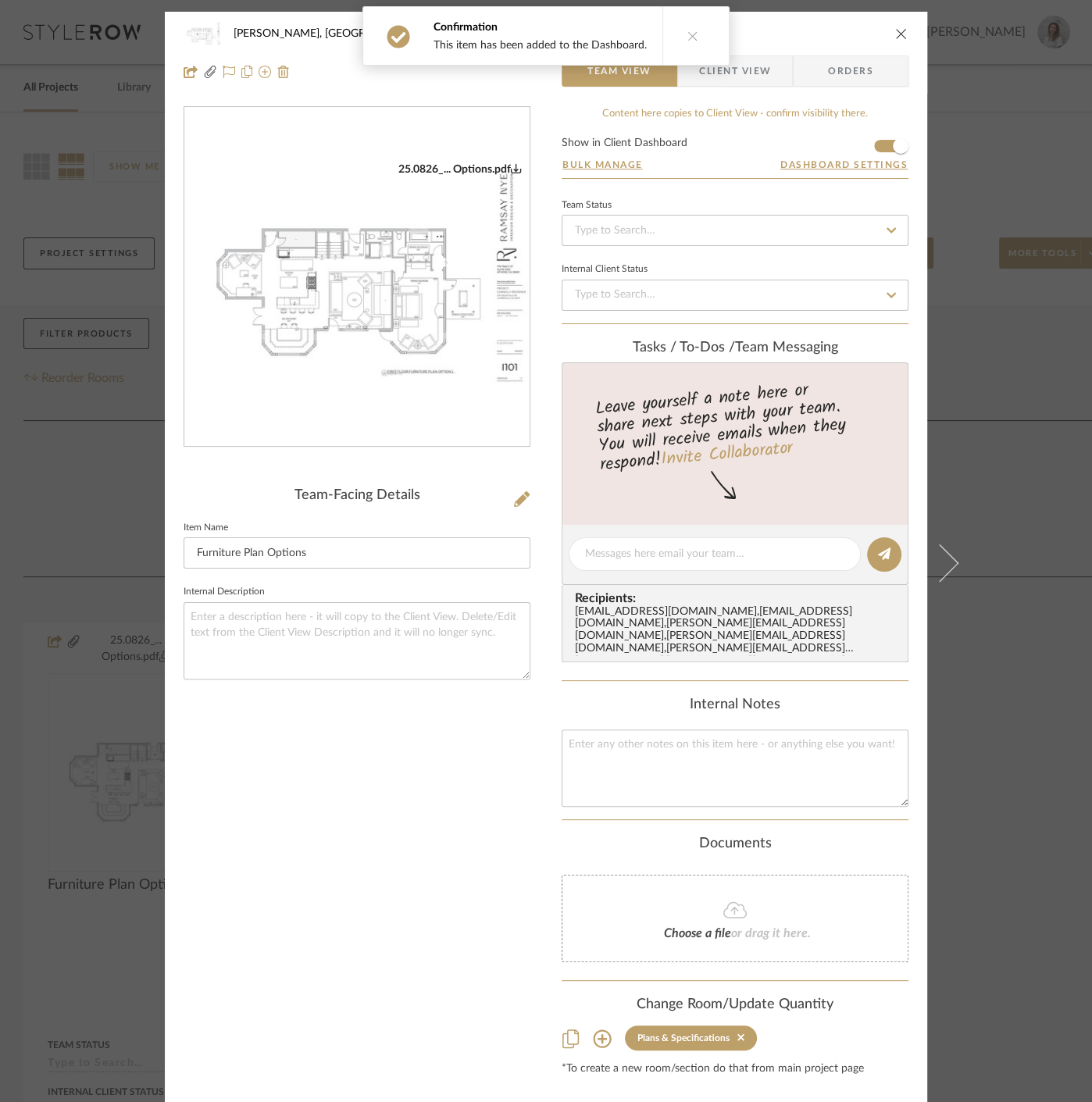
click at [1024, 926] on div "[PERSON_NAME], Clarkesville Plans & Specifications Furniture Plan Options Team …" at bounding box center [546, 551] width 1092 height 1102
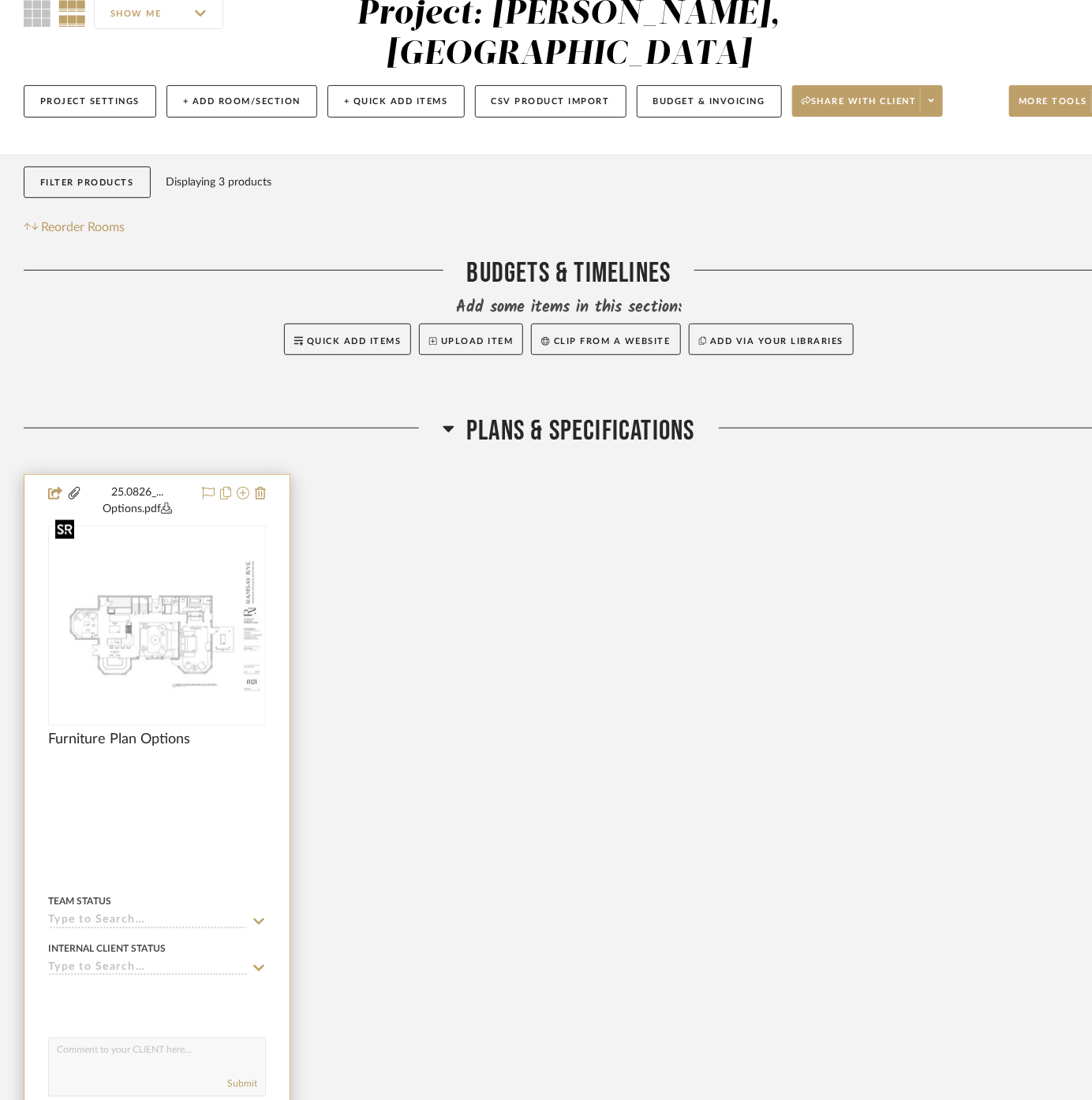
scroll to position [262, 0]
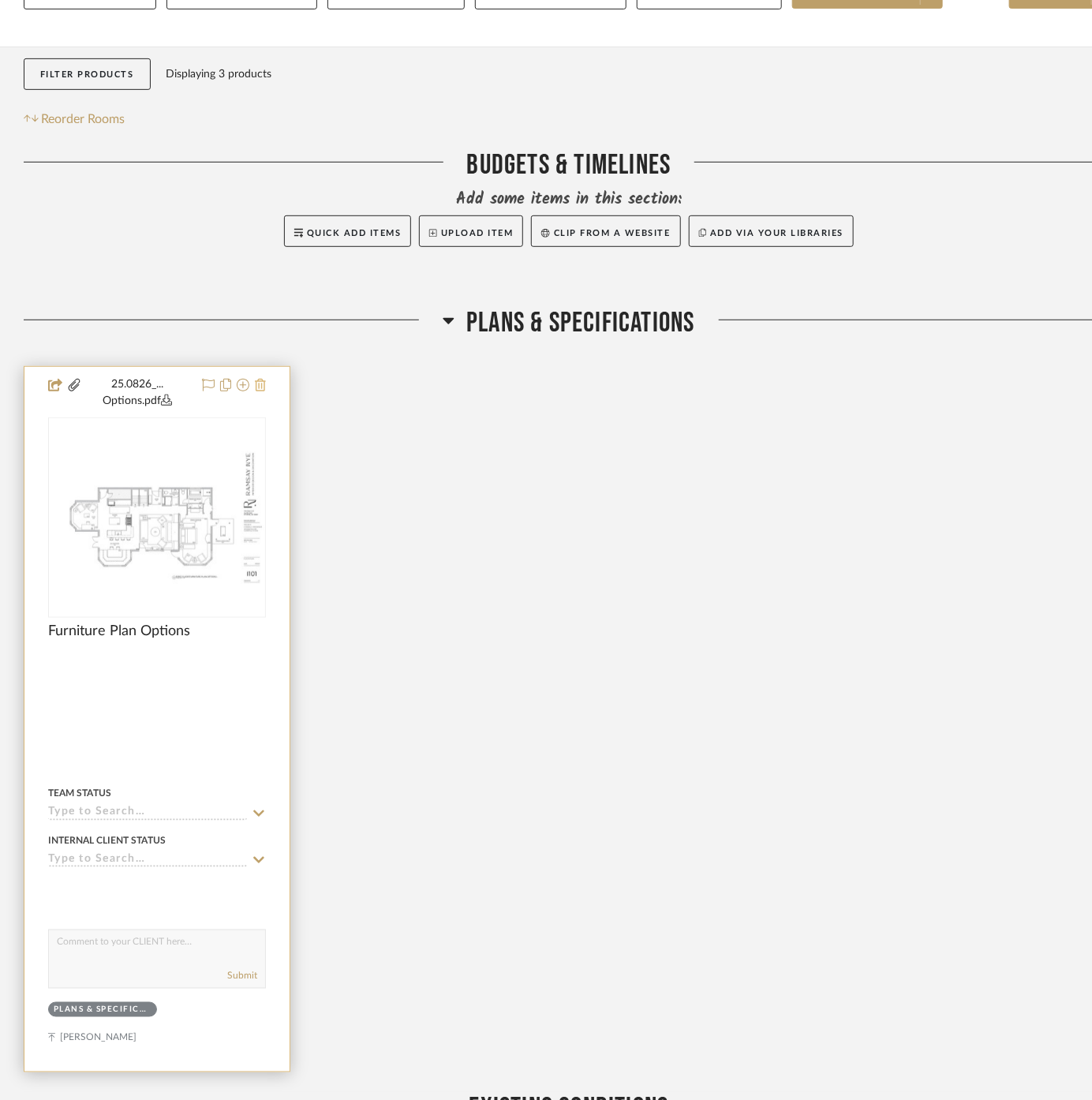
click at [261, 378] on icon at bounding box center [259, 384] width 11 height 13
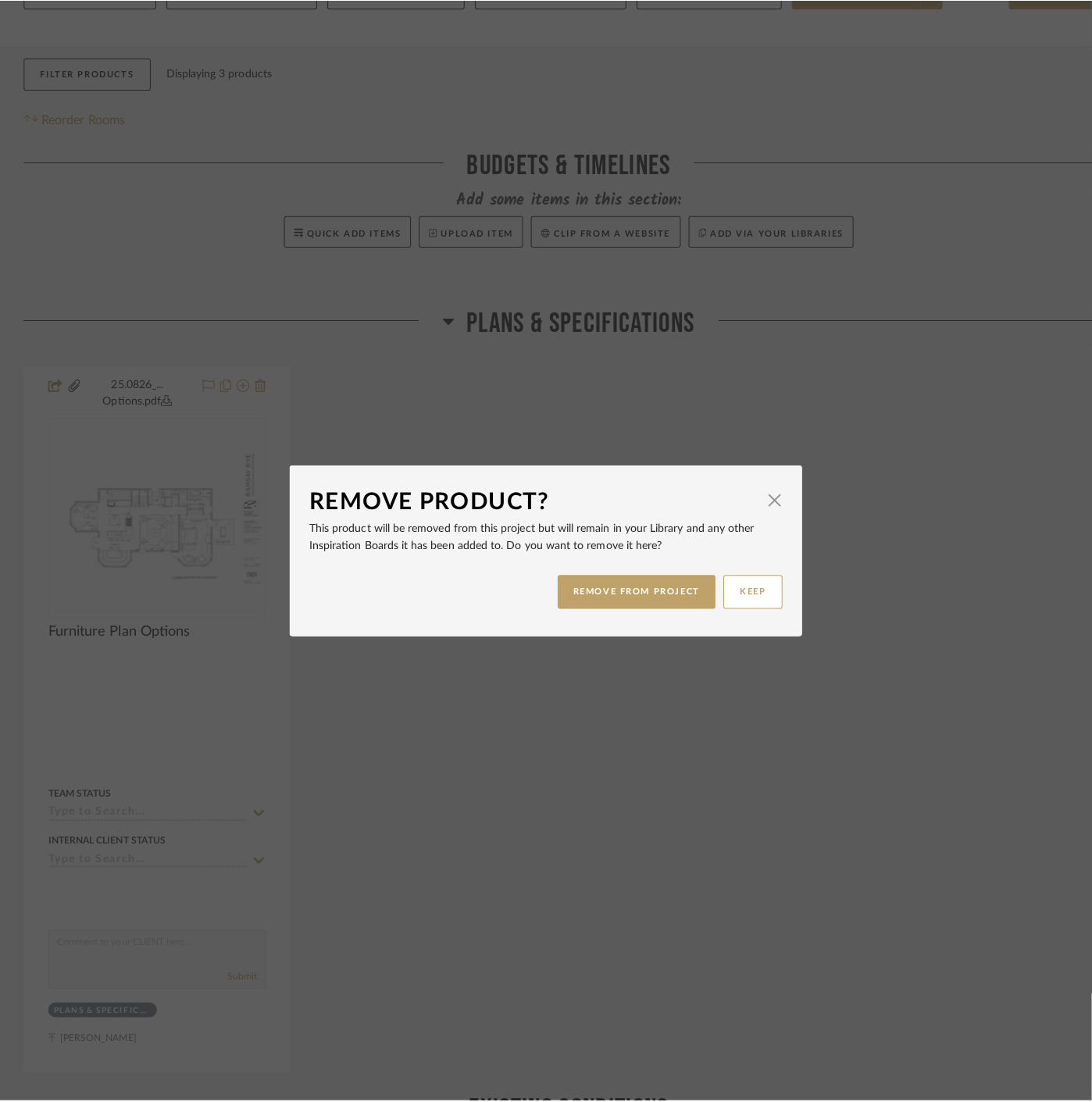
scroll to position [0, 0]
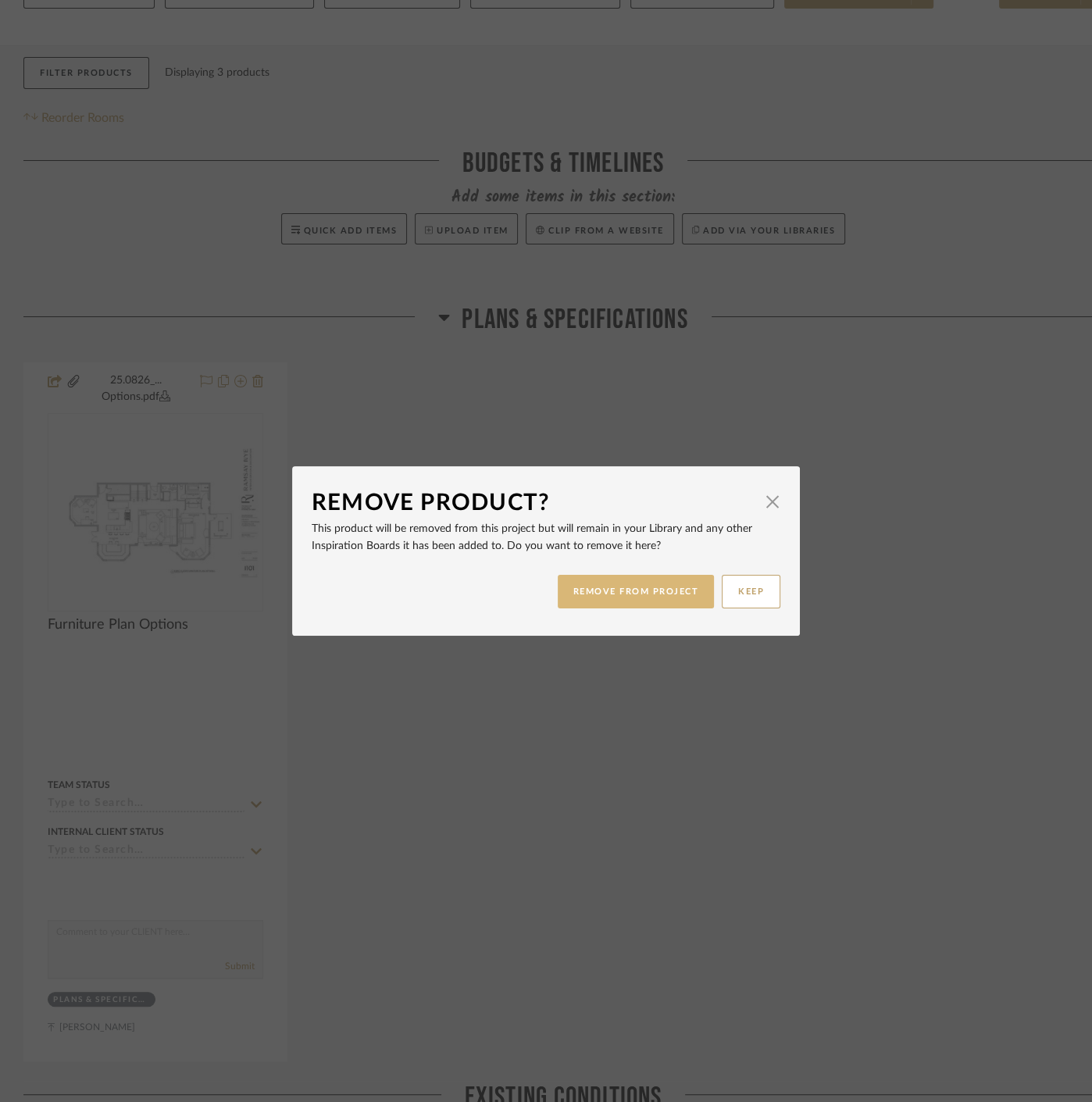
click at [626, 591] on button "REMOVE FROM PROJECT" at bounding box center [635, 591] width 157 height 34
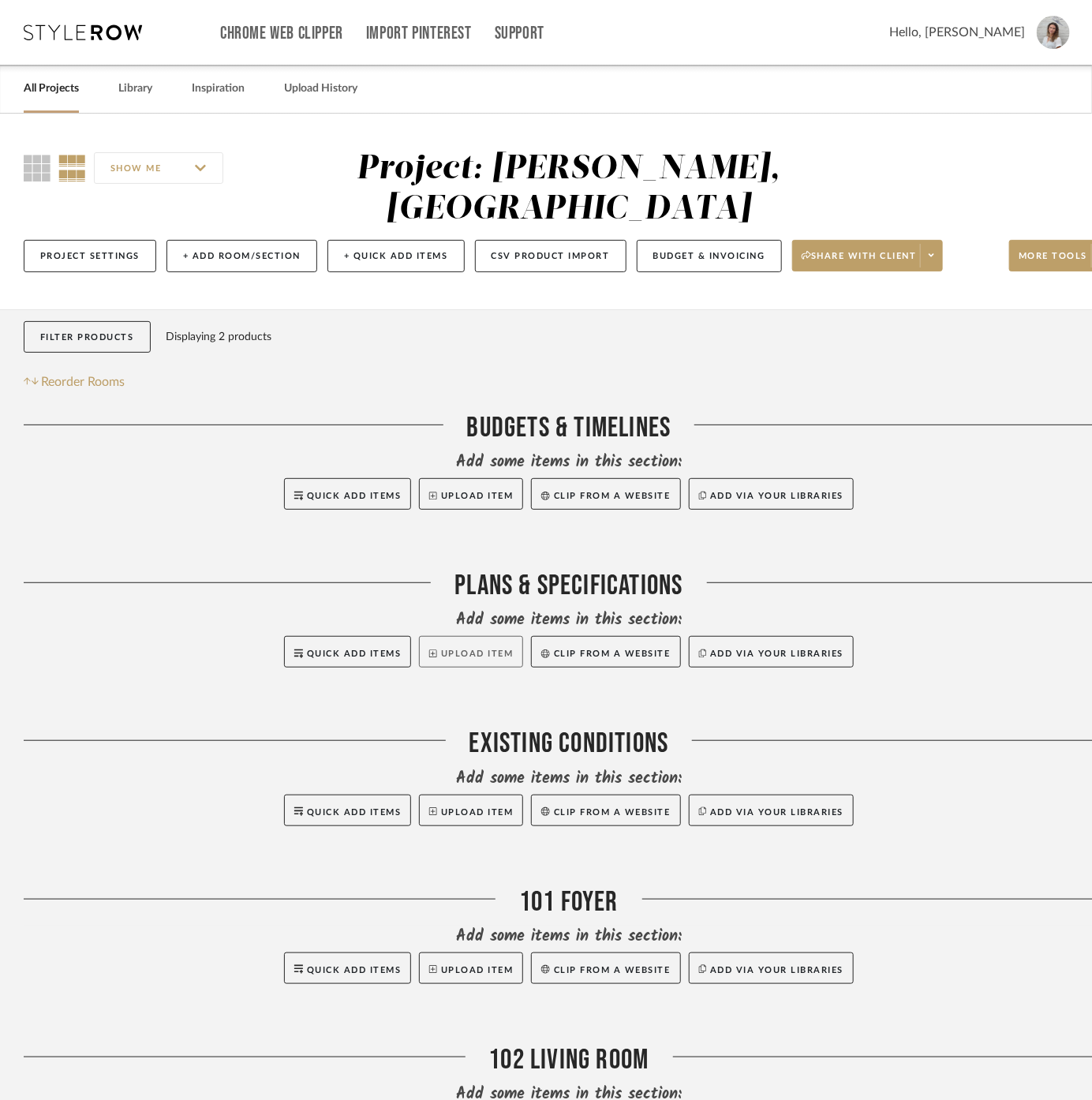
click at [471, 636] on button "Upload Item" at bounding box center [471, 652] width 104 height 31
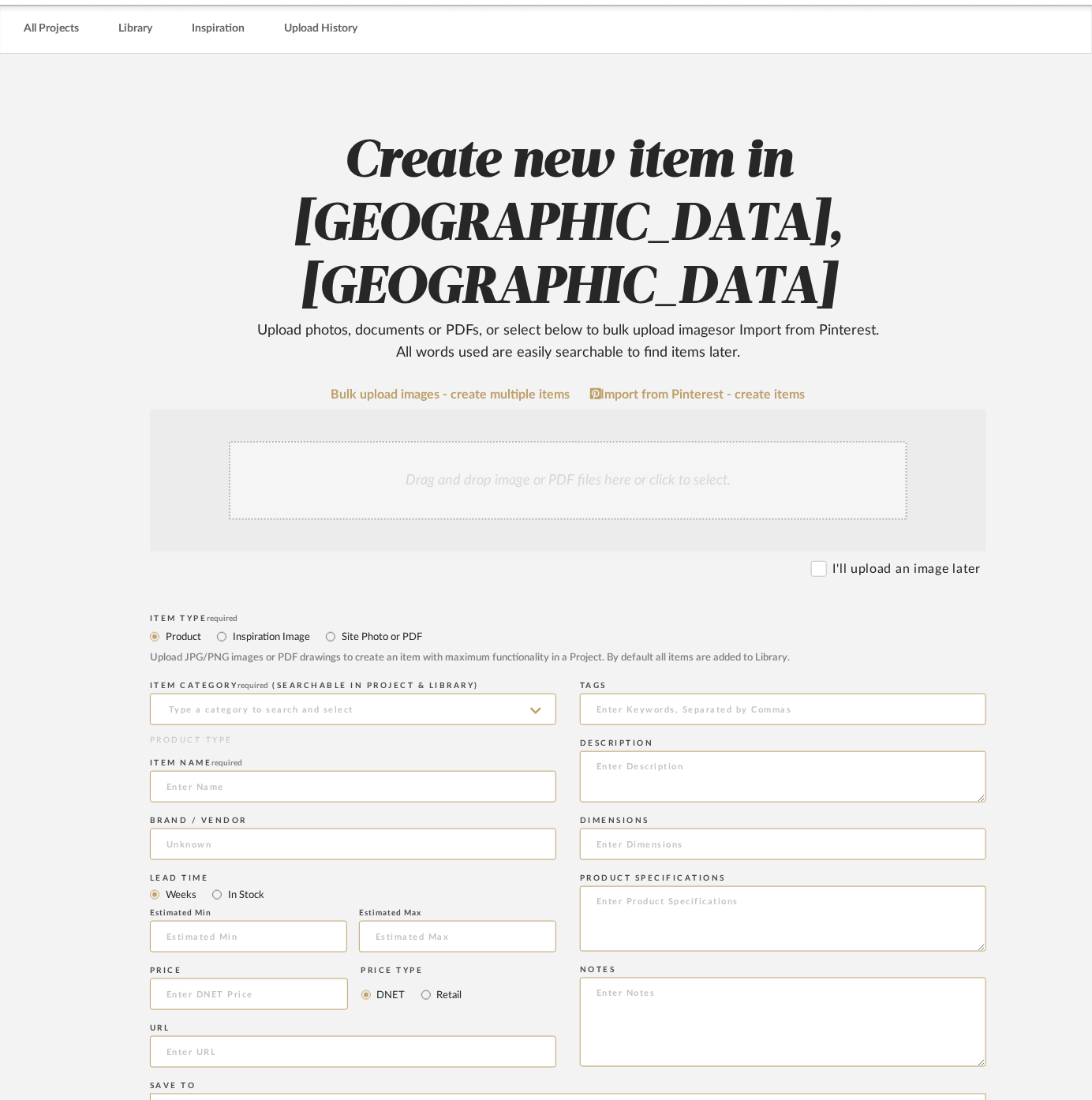
scroll to position [87, 0]
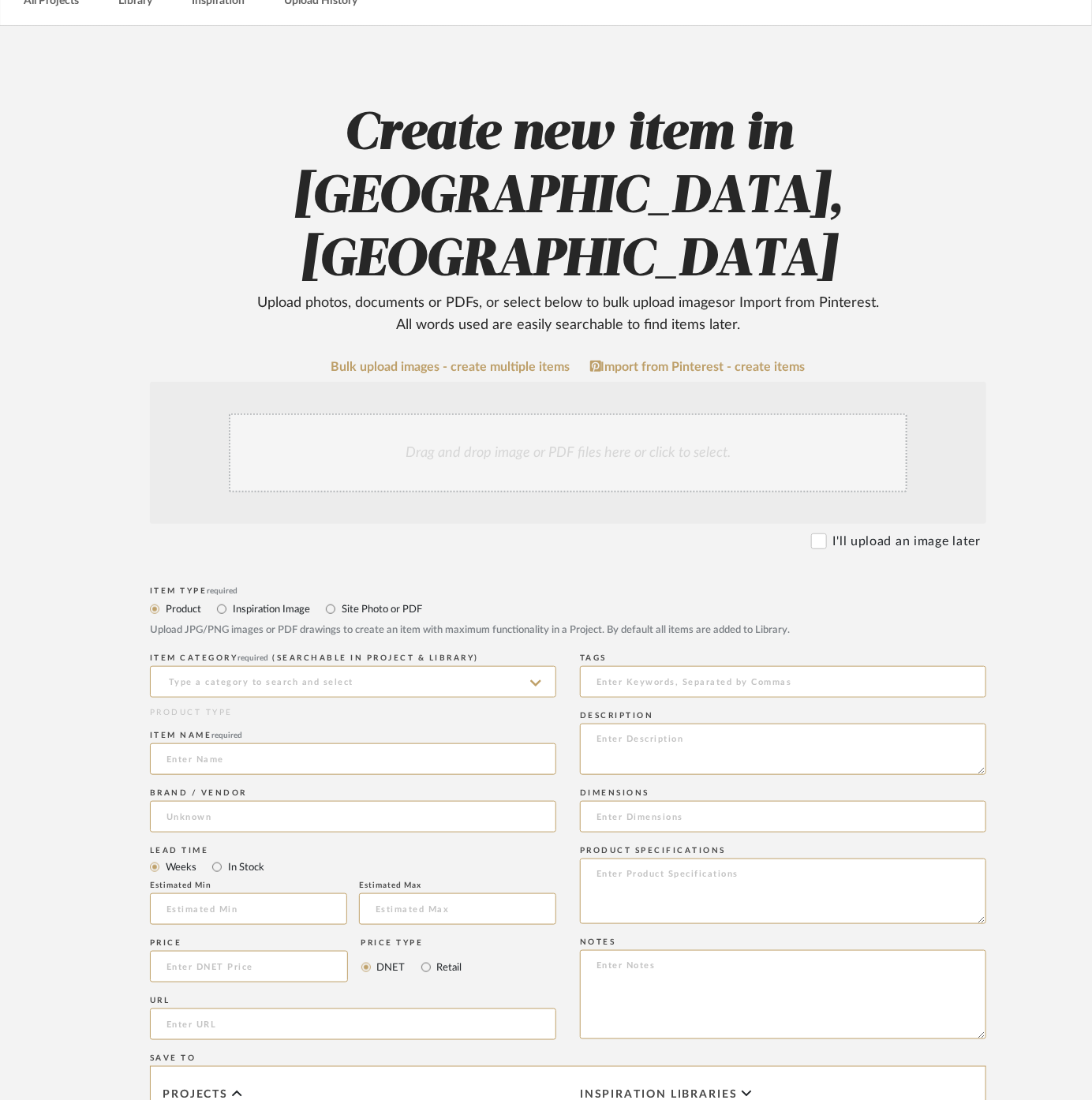
click at [374, 601] on label "Site Photo or PDF" at bounding box center [381, 609] width 83 height 18
click at [340, 600] on input "Site Photo or PDF" at bounding box center [330, 608] width 19 height 19
radio input "true"
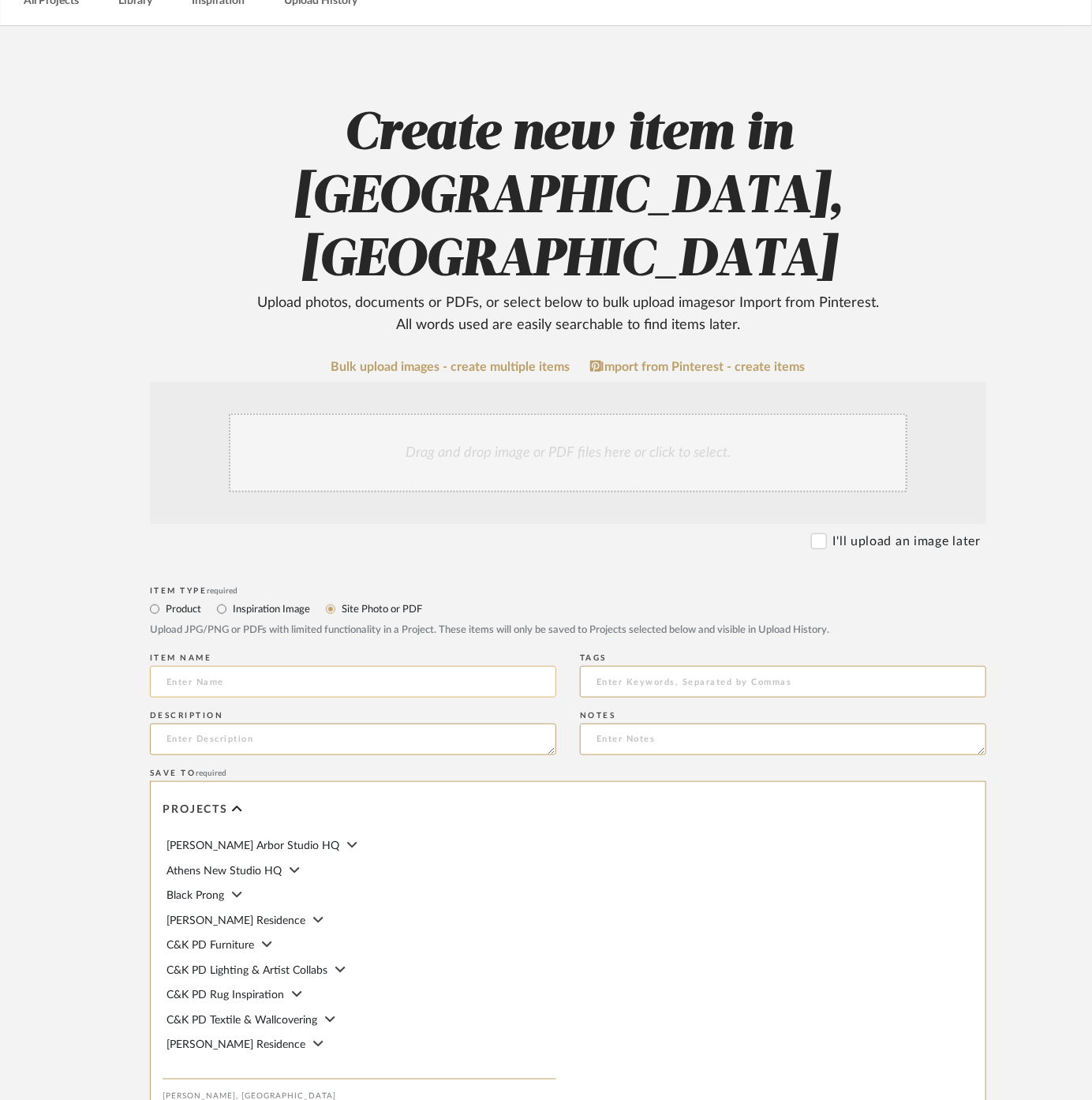
click at [313, 666] on input at bounding box center [354, 682] width 407 height 31
type input "F"
type input "Furniture Plan Options"
click at [439, 414] on div "Drag and drop image or PDF files here or click to select." at bounding box center [568, 453] width 679 height 79
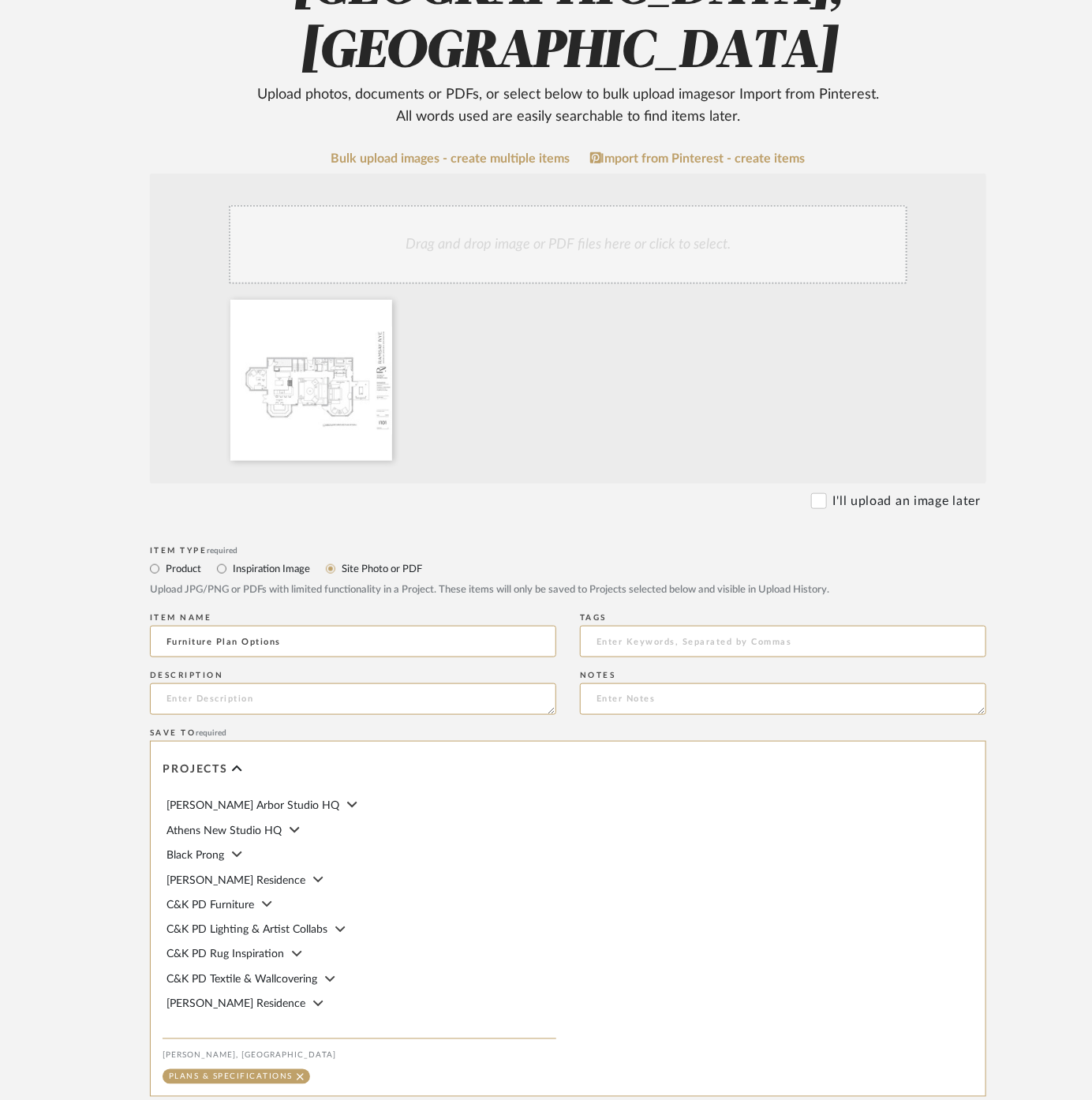
scroll to position [362, 0]
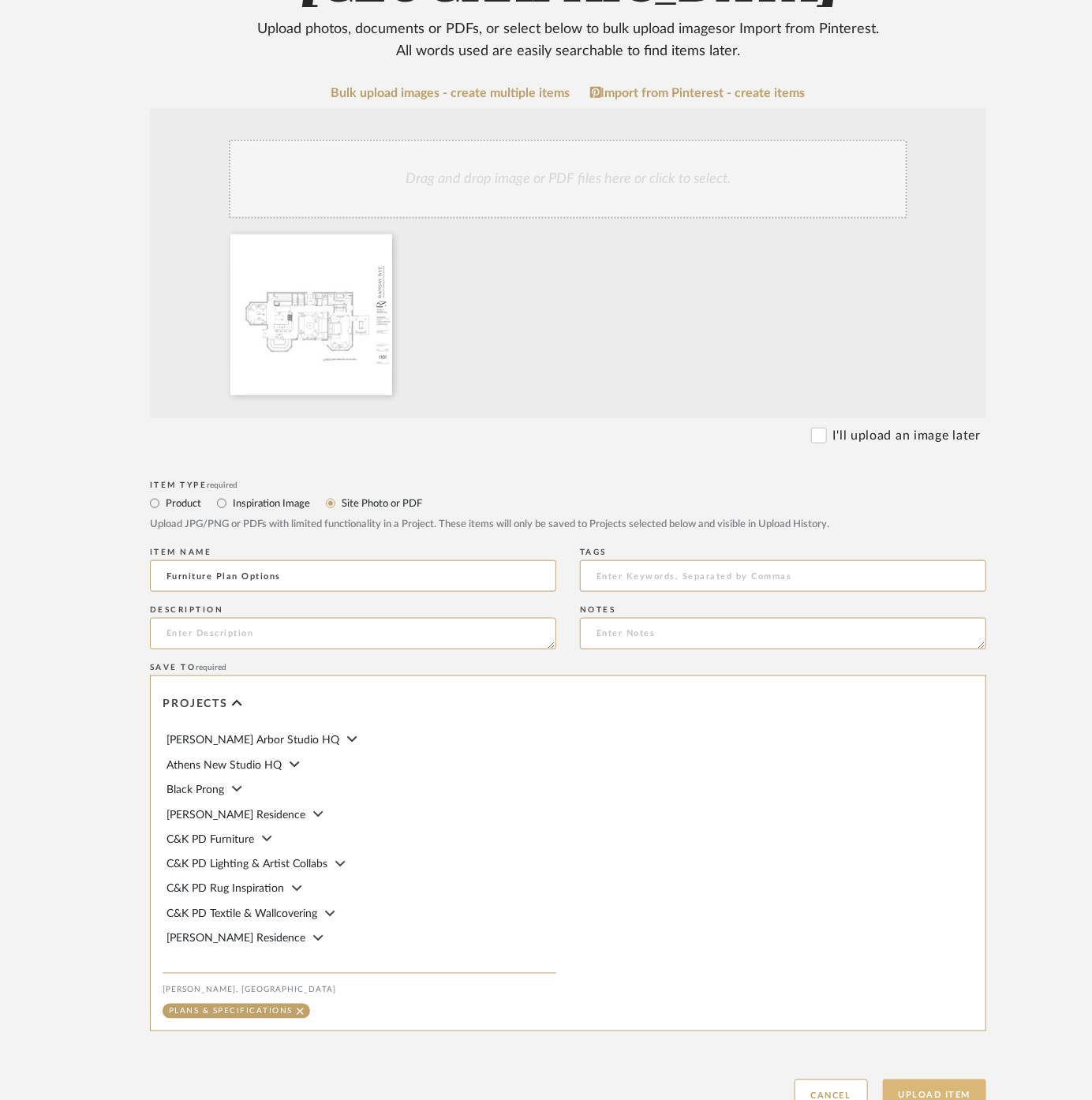
click at [958, 1080] on button "Upload Item" at bounding box center [936, 1096] width 104 height 32
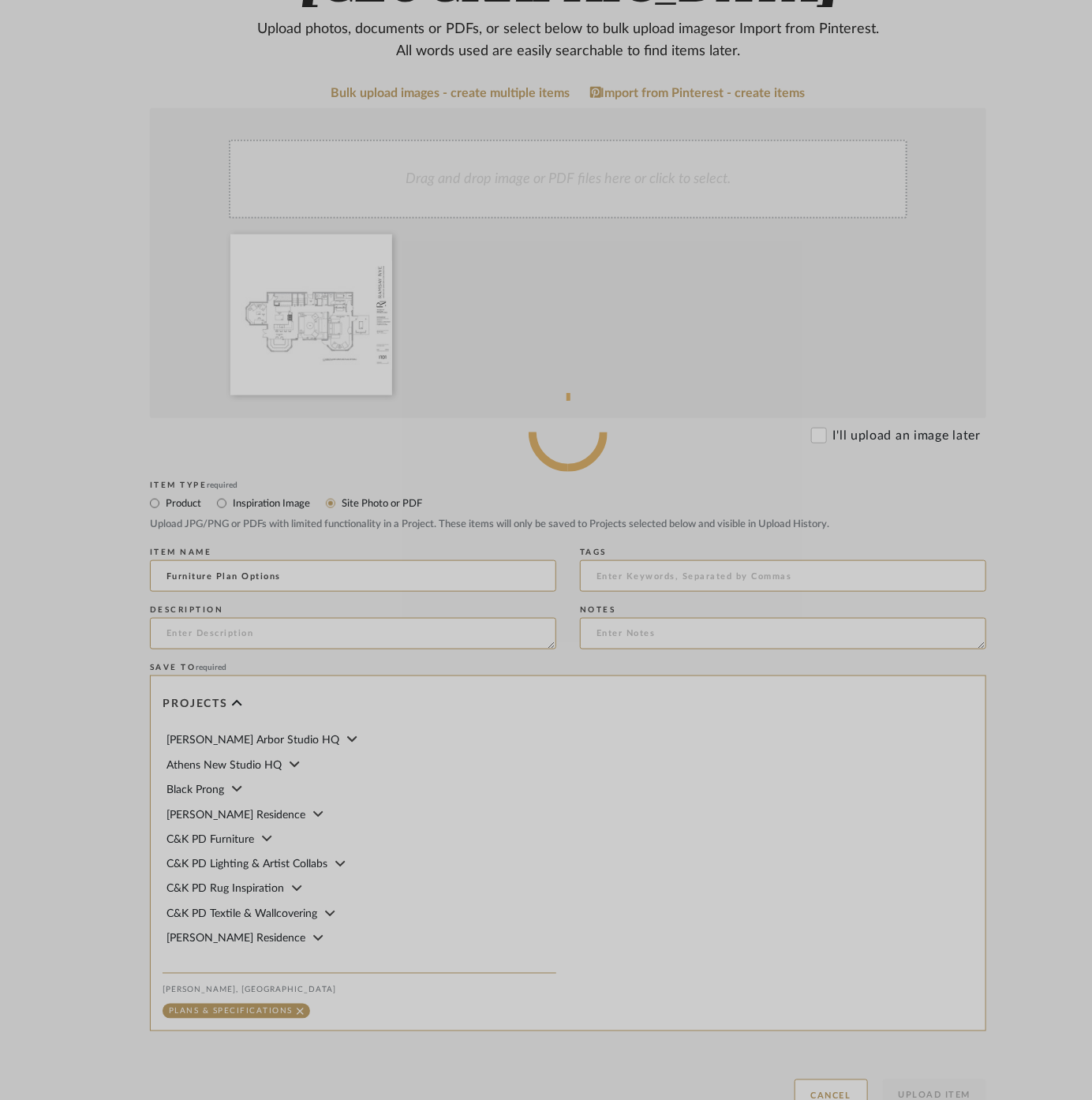
click at [0, 767] on div at bounding box center [568, 432] width 1136 height 1588
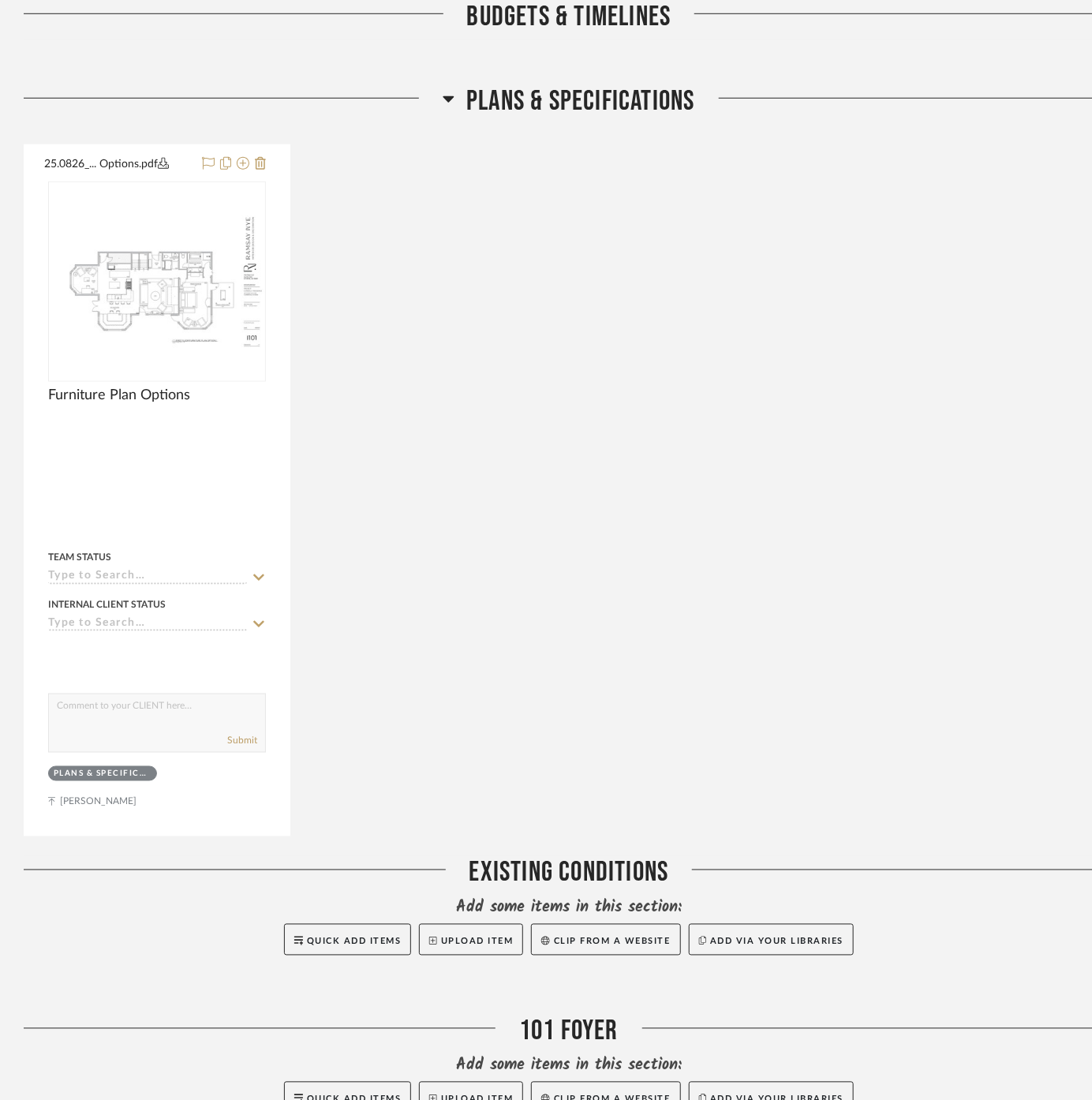
scroll to position [528, 0]
